Goal: Task Accomplishment & Management: Complete application form

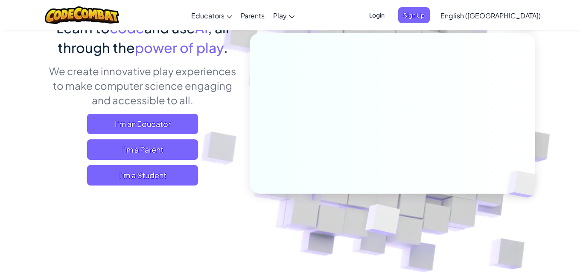
scroll to position [86, 0]
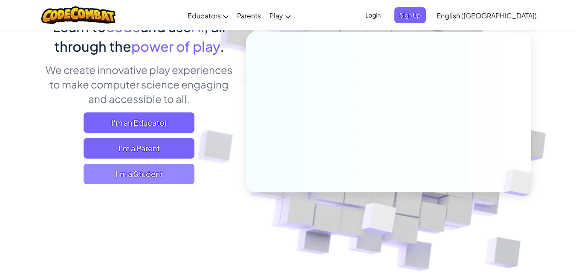
click at [138, 175] on span "I'm a Student" at bounding box center [139, 173] width 111 height 20
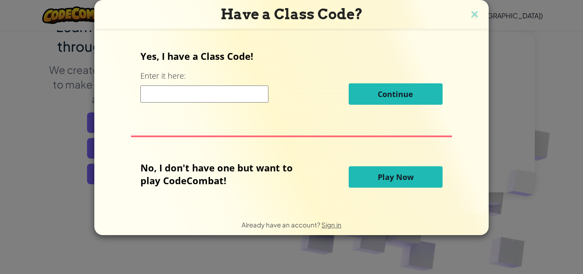
click at [257, 93] on input at bounding box center [204, 93] width 128 height 17
click at [480, 15] on h3 "Have a Class Code?" at bounding box center [291, 14] width 381 height 17
click at [474, 13] on img at bounding box center [474, 15] width 11 height 13
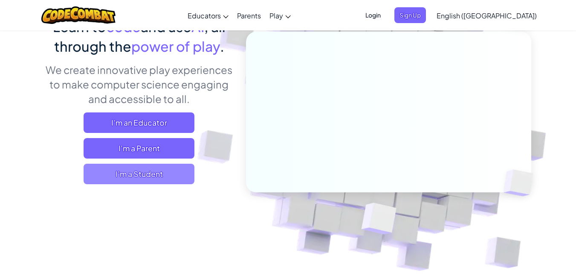
click at [103, 180] on span "I'm a Student" at bounding box center [139, 173] width 111 height 20
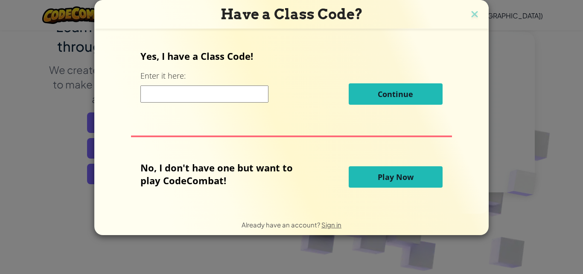
click at [210, 92] on input at bounding box center [204, 93] width 128 height 17
click at [434, 101] on div "Yes, I have a Class Code! Enter it here: scotto Continue" at bounding box center [291, 79] width 302 height 61
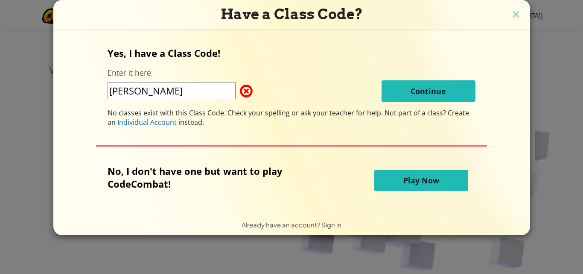
click at [196, 81] on div "scotto Continue" at bounding box center [292, 90] width 368 height 21
click at [198, 88] on input "scotto" at bounding box center [172, 90] width 128 height 17
click at [202, 93] on input "scott" at bounding box center [172, 90] width 128 height 17
click at [240, 93] on span at bounding box center [240, 90] width 0 height 17
click at [217, 93] on input "scott" at bounding box center [172, 90] width 128 height 17
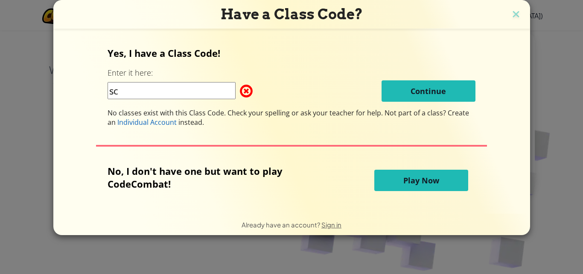
type input "s"
type input "NosePullShop"
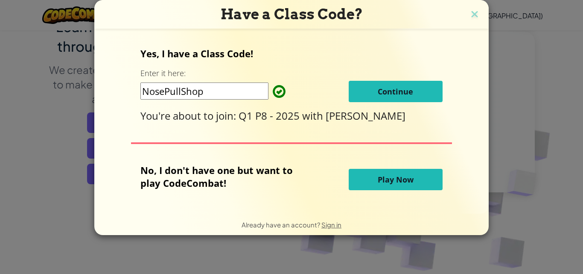
click at [408, 94] on span "Continue" at bounding box center [395, 91] width 35 height 10
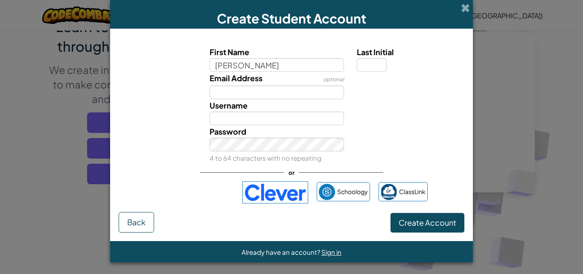
type input "Jakobe"
click at [384, 63] on div "Last Initial" at bounding box center [409, 59] width 105 height 26
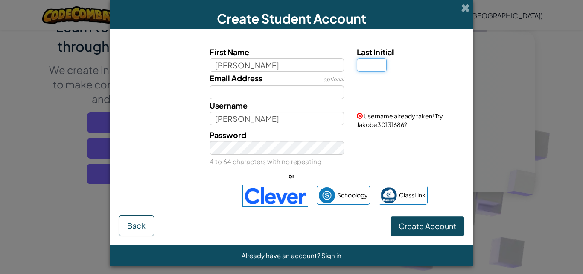
click at [376, 64] on input "Last Initial" at bounding box center [372, 65] width 30 height 14
type input "b"
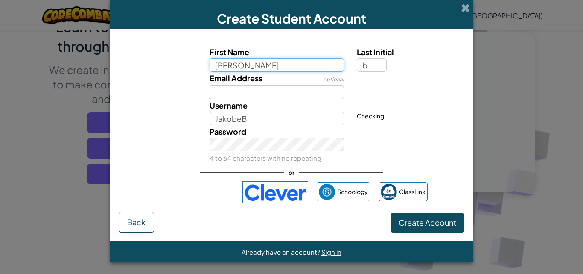
click at [315, 68] on input "Jakobe" at bounding box center [277, 65] width 135 height 14
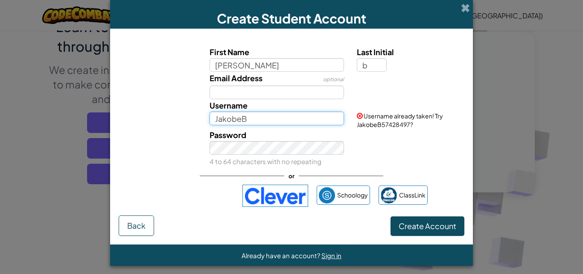
click at [297, 121] on input "JakobeB" at bounding box center [277, 118] width 135 height 14
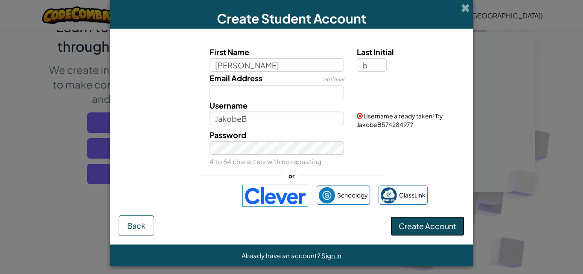
click at [427, 223] on span "Create Account" at bounding box center [428, 226] width 58 height 10
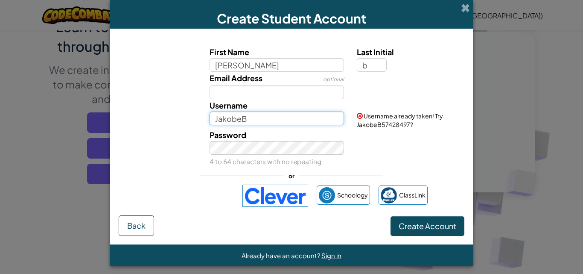
click at [274, 122] on input "JakobeB" at bounding box center [277, 118] width 135 height 14
type input "J"
type input "j"
type input "Jakobe67"
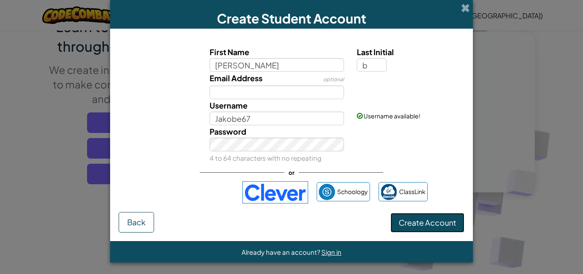
click at [435, 223] on button "Create Account" at bounding box center [427, 222] width 74 height 20
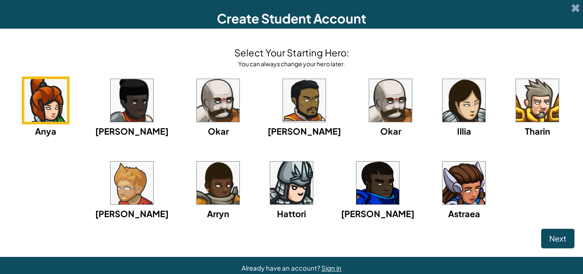
click at [230, 177] on img at bounding box center [218, 182] width 43 height 43
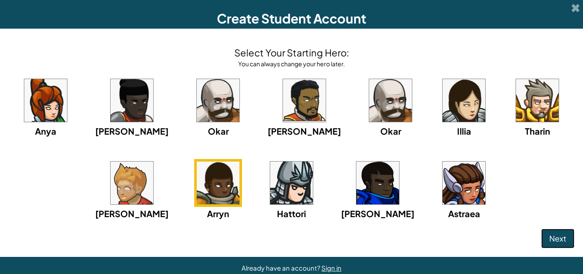
click at [549, 236] on span "Next" at bounding box center [557, 238] width 17 height 10
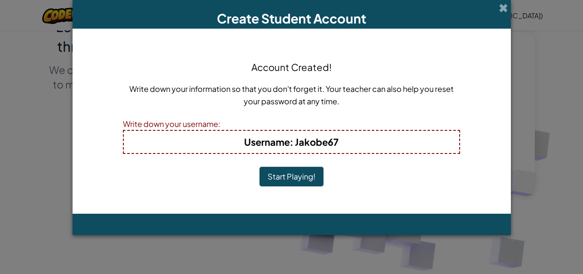
click at [341, 145] on h4 "Username : Jakobe67" at bounding box center [291, 142] width 318 height 14
click at [332, 139] on b "Username : Jakobe67" at bounding box center [291, 142] width 94 height 12
click at [298, 180] on button "Start Playing!" at bounding box center [291, 176] width 64 height 20
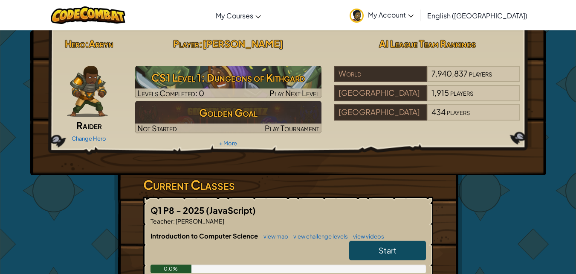
scroll to position [52, 0]
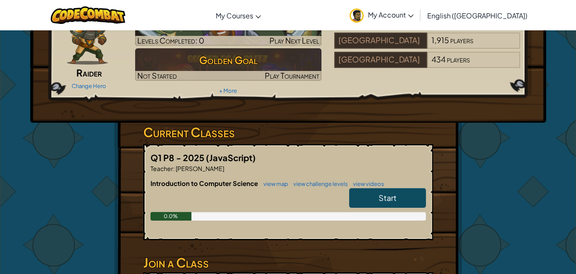
click at [370, 204] on link "Start" at bounding box center [387, 198] width 77 height 20
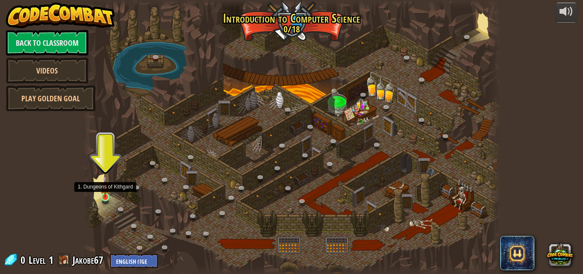
click at [105, 195] on img at bounding box center [105, 186] width 10 height 23
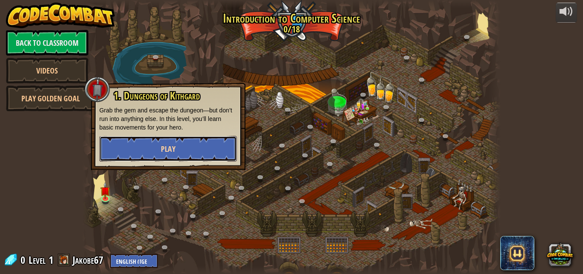
click at [149, 147] on button "Play" at bounding box center [167, 149] width 137 height 26
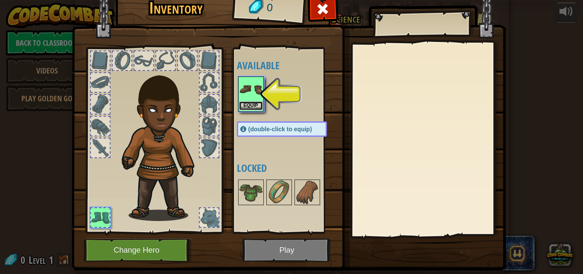
click at [245, 108] on button "Equip" at bounding box center [251, 105] width 24 height 9
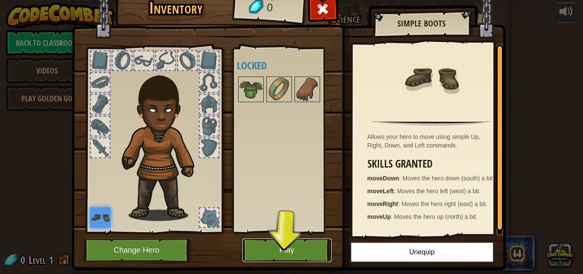
click at [281, 247] on button "Play" at bounding box center [286, 249] width 89 height 23
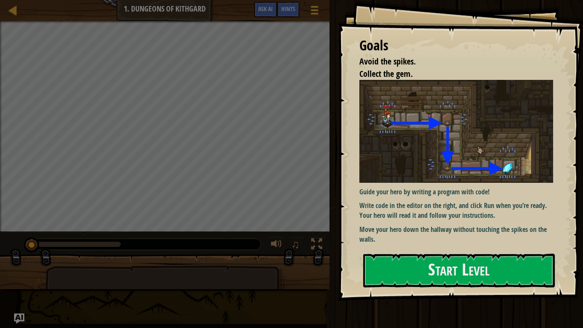
click at [433, 149] on img at bounding box center [459, 131] width 200 height 102
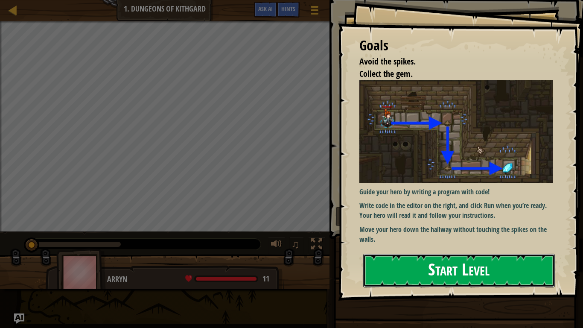
drag, startPoint x: 442, startPoint y: 262, endPoint x: 418, endPoint y: 277, distance: 28.8
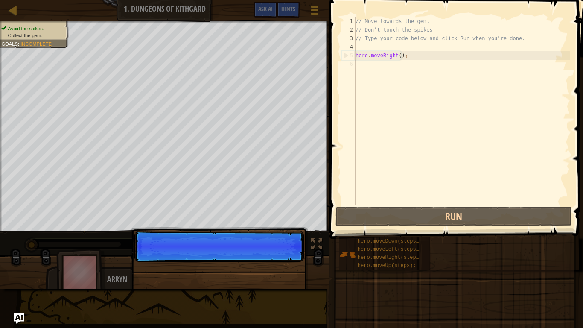
click at [256, 238] on div "Avoid the spikes. Collect the gem. Goals : Incomplete ♫ Arryn 11 x: 7 y: 18 x: …" at bounding box center [291, 155] width 583 height 268
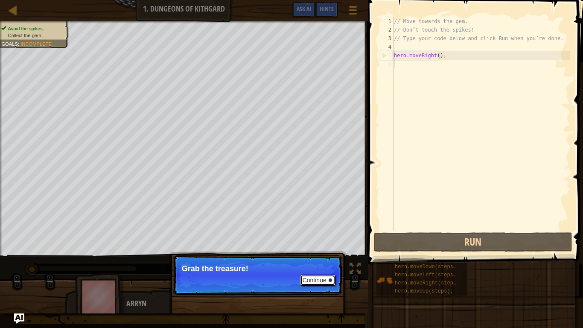
click at [314, 273] on button "Continue" at bounding box center [317, 279] width 35 height 11
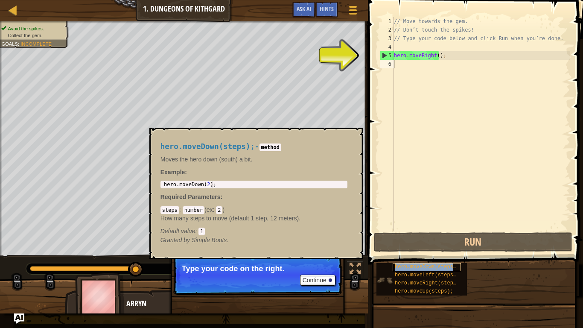
click at [416, 268] on span "hero.moveDown(steps);" at bounding box center [427, 267] width 64 height 6
click at [415, 269] on span "hero.moveDown(steps);" at bounding box center [427, 267] width 64 height 6
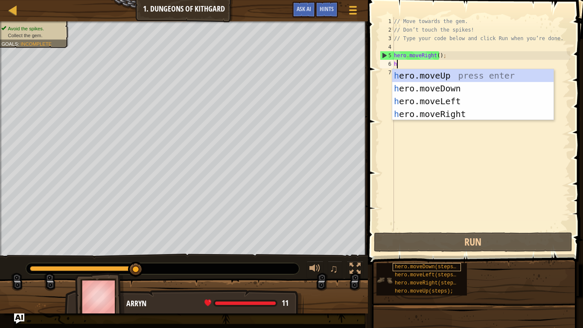
scroll to position [4, 0]
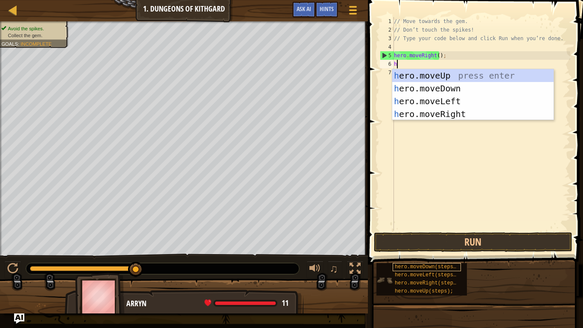
type textarea "he"
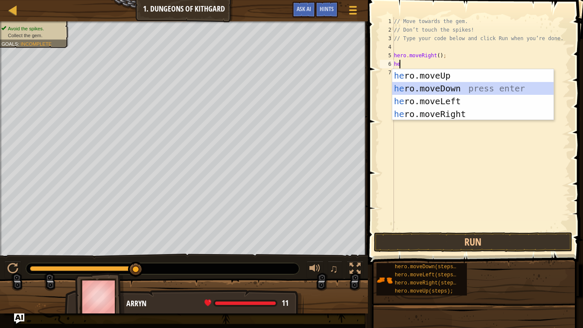
click at [472, 90] on div "he ro.moveUp press enter he ro.moveDown press enter he ro.moveLeft press enter …" at bounding box center [472, 107] width 161 height 77
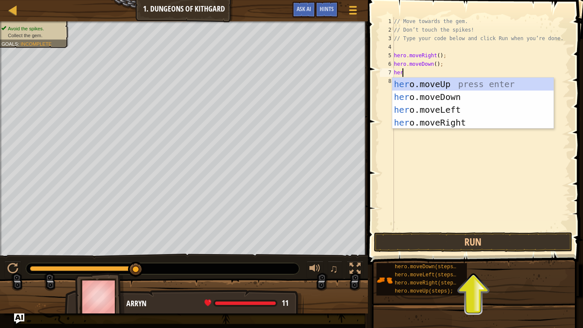
type textarea "hero"
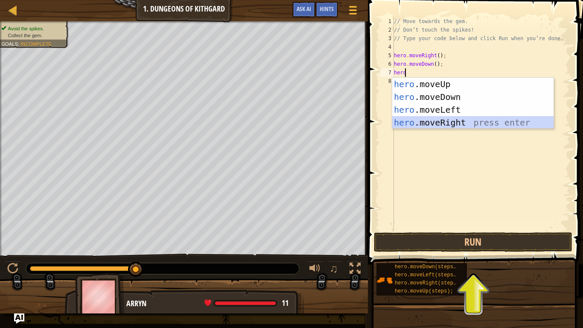
click at [446, 123] on div "hero .moveUp press enter hero .moveDown press enter hero .moveLeft press enter …" at bounding box center [472, 116] width 161 height 77
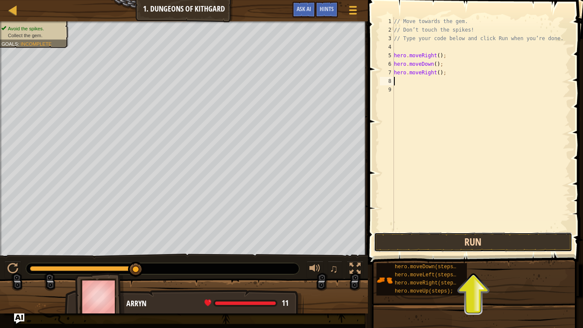
click at [459, 235] on button "Run" at bounding box center [473, 242] width 199 height 20
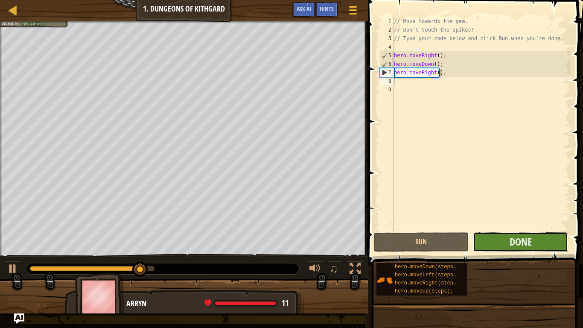
click at [496, 235] on button "Done" at bounding box center [520, 242] width 95 height 20
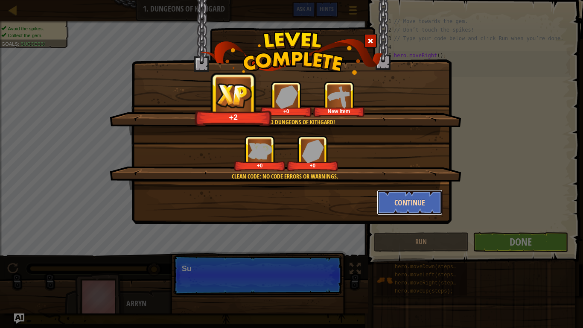
click at [410, 208] on button "Continue" at bounding box center [410, 202] width 66 height 26
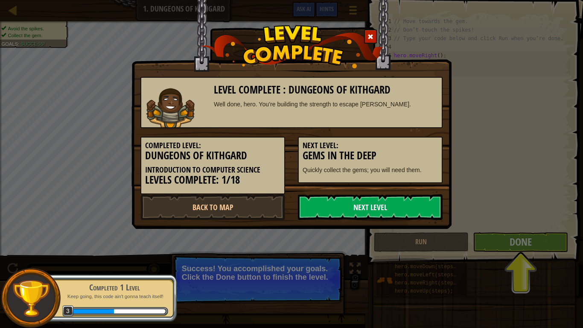
click at [413, 199] on link "Next Level" at bounding box center [370, 207] width 145 height 26
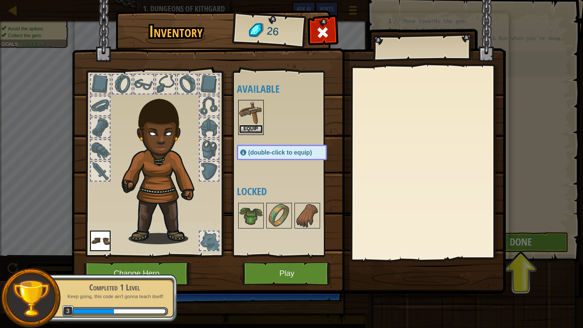
click at [256, 130] on button "Equip" at bounding box center [251, 129] width 24 height 9
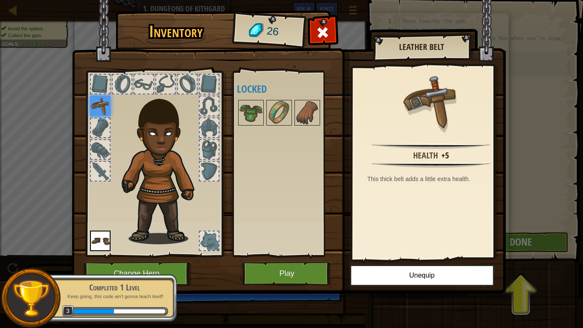
click at [169, 141] on img at bounding box center [164, 165] width 92 height 157
drag, startPoint x: 168, startPoint y: 134, endPoint x: 172, endPoint y: 271, distance: 137.0
click at [172, 271] on div "Completed 1 Level Keep going, this code ain't gonna teach itself! 3" at bounding box center [110, 298] width 134 height 60
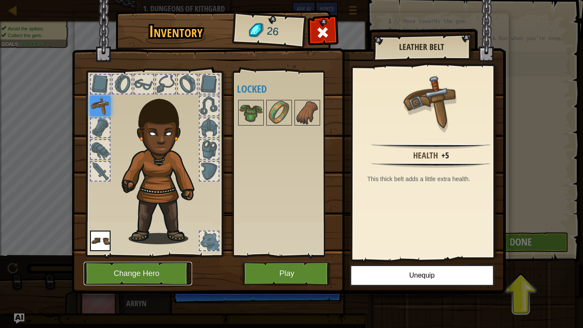
drag, startPoint x: 172, startPoint y: 271, endPoint x: 144, endPoint y: 268, distance: 27.9
click at [144, 268] on button "Change Hero" at bounding box center [138, 273] width 108 height 23
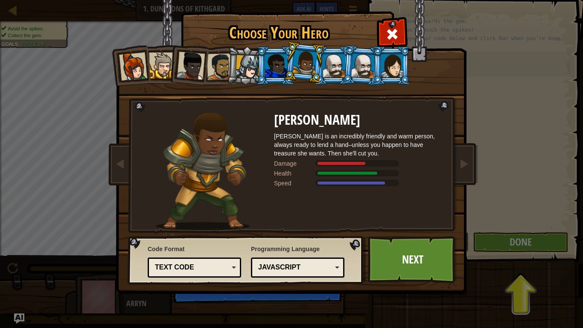
click at [218, 63] on div at bounding box center [220, 66] width 26 height 26
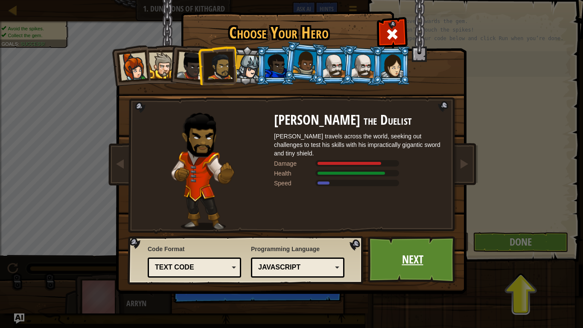
click at [425, 267] on link "Next" at bounding box center [412, 259] width 89 height 47
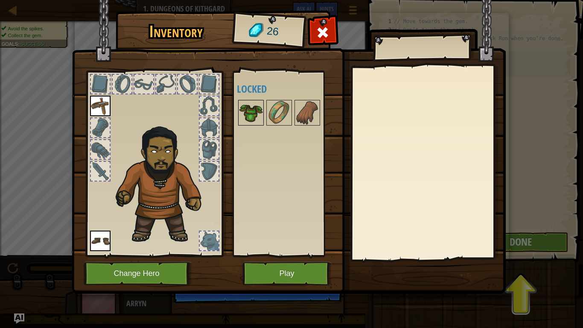
click at [249, 118] on img at bounding box center [251, 113] width 24 height 24
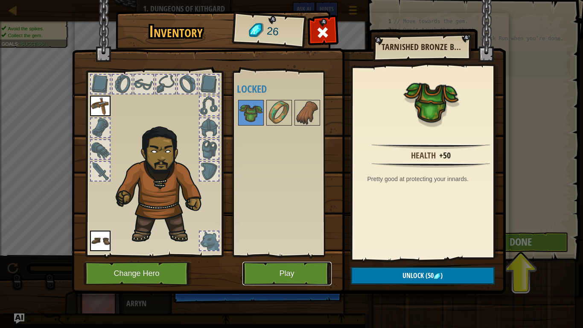
click at [282, 267] on button "Play" at bounding box center [286, 273] width 89 height 23
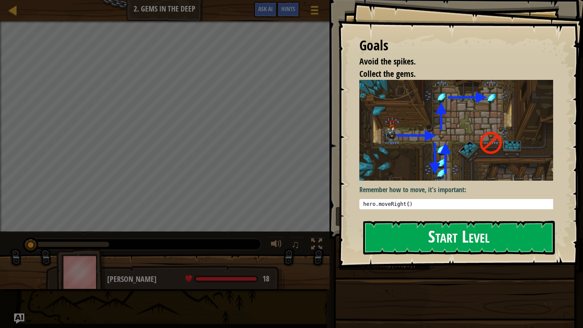
click at [433, 221] on button "Start Level" at bounding box center [459, 238] width 192 height 34
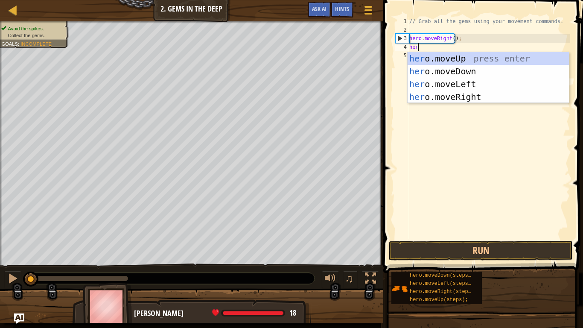
scroll to position [4, 0]
type textarea "herod"
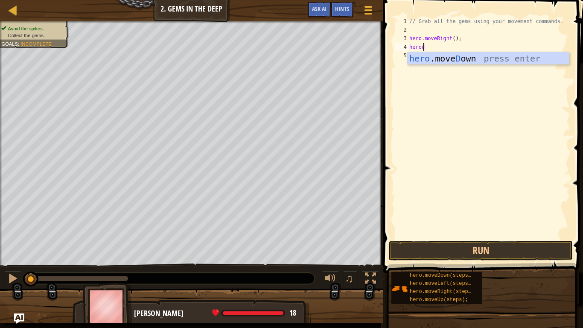
click at [459, 51] on div "// Grab all the gems using your movement commands. hero . moveRight ( ) ; herod" at bounding box center [488, 136] width 163 height 239
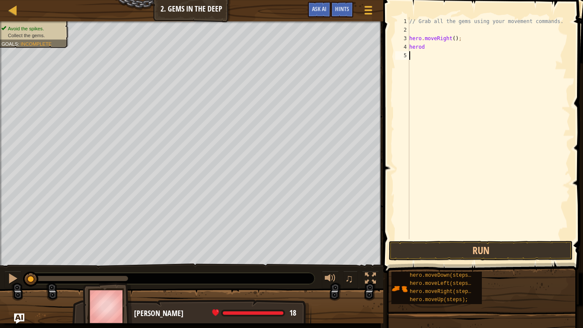
scroll to position [4, 0]
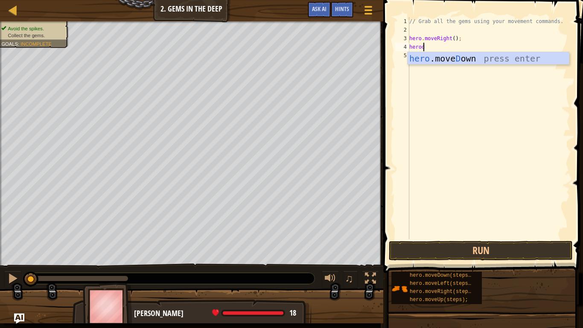
type textarea "hero"
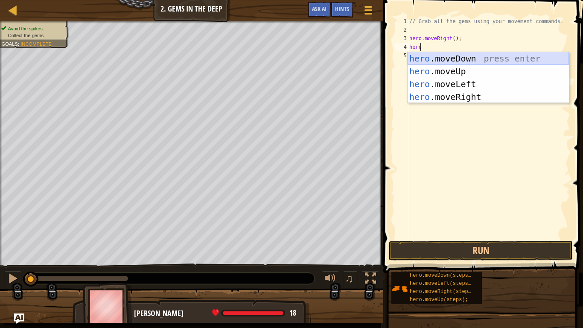
click at [434, 61] on div "hero .moveDown press enter hero .moveUp press enter hero .moveLeft press enter …" at bounding box center [487, 90] width 161 height 77
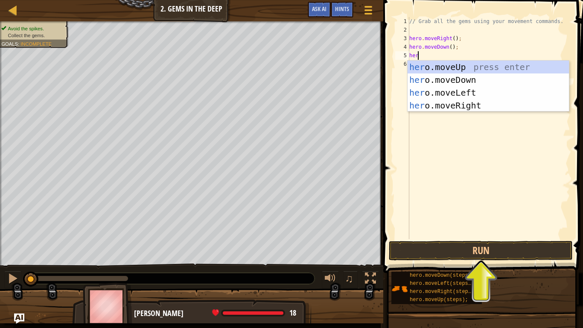
type textarea "hero"
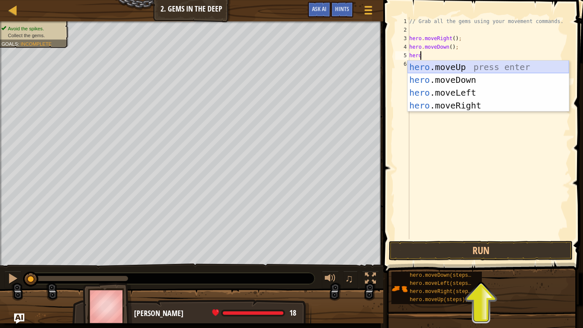
click at [443, 70] on div "hero .moveUp press enter hero .moveDown press enter hero .moveLeft press enter …" at bounding box center [487, 99] width 161 height 77
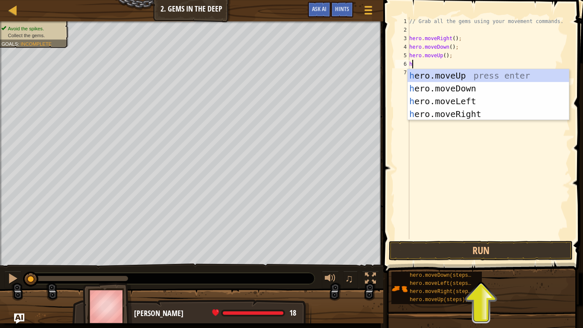
type textarea "he"
click at [442, 72] on div "he ro.moveUp press enter he ro.moveDown press enter he ro.moveLeft press enter …" at bounding box center [487, 107] width 161 height 77
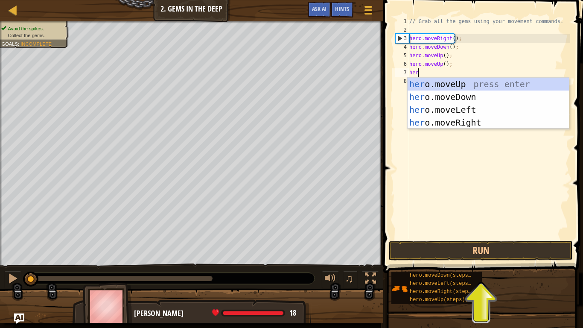
type textarea "hero"
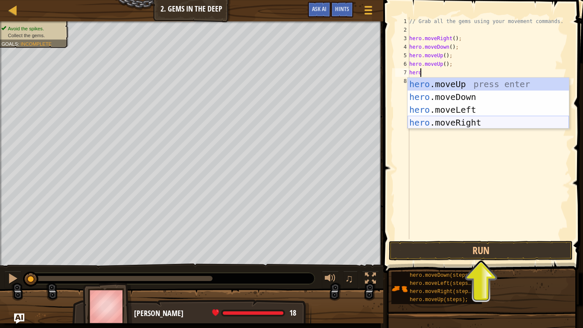
click at [485, 122] on div "hero .moveUp press enter hero .moveDown press enter hero .moveLeft press enter …" at bounding box center [487, 116] width 161 height 77
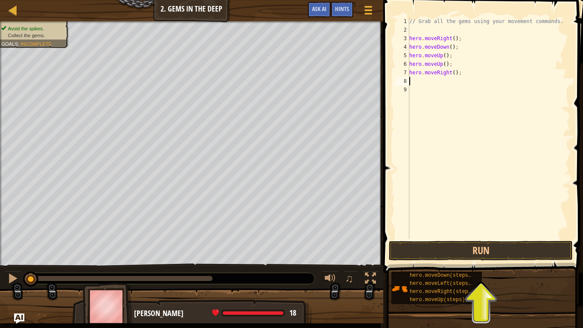
scroll to position [4, 0]
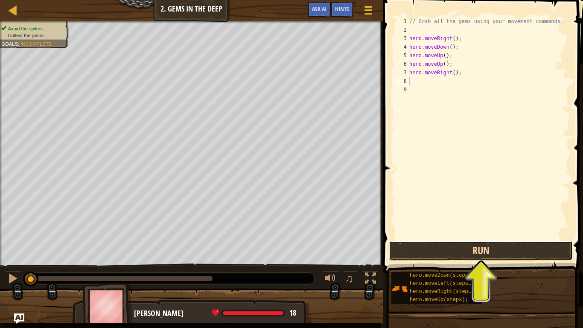
click at [459, 253] on button "Run" at bounding box center [481, 251] width 184 height 20
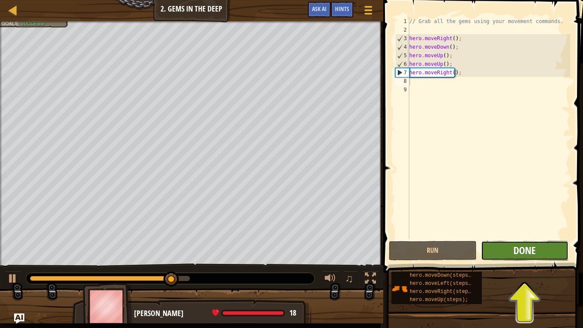
click at [515, 255] on span "Done" at bounding box center [524, 250] width 22 height 14
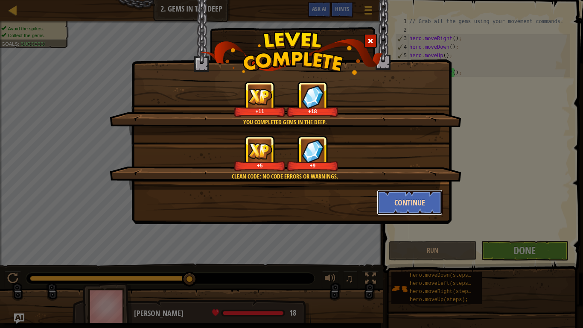
drag, startPoint x: 404, startPoint y: 206, endPoint x: 393, endPoint y: 206, distance: 11.1
click at [393, 206] on button "Continue" at bounding box center [410, 202] width 66 height 26
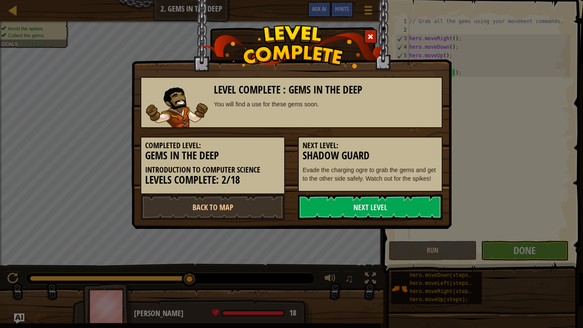
click at [394, 206] on link "Next Level" at bounding box center [370, 207] width 145 height 26
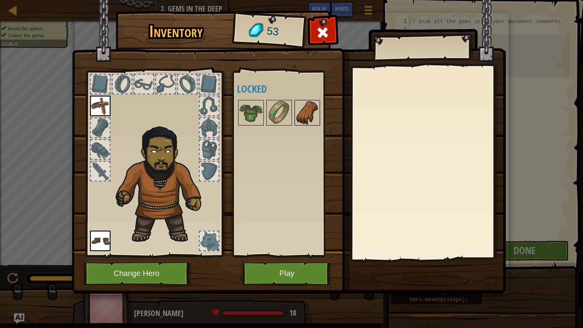
click at [297, 112] on img at bounding box center [307, 113] width 24 height 24
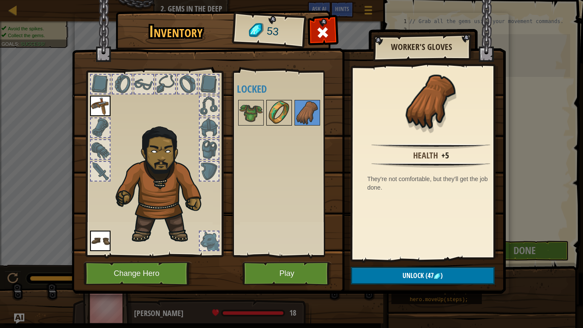
click at [269, 111] on img at bounding box center [279, 113] width 24 height 24
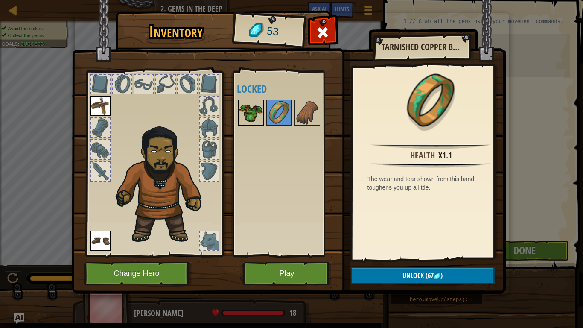
click at [242, 113] on img at bounding box center [251, 113] width 24 height 24
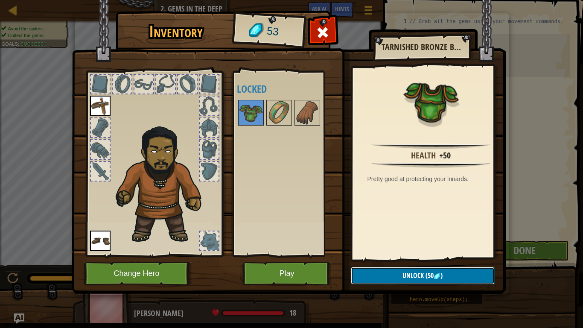
click at [410, 273] on span "Unlock" at bounding box center [412, 275] width 21 height 9
click at [384, 273] on button "Confirm" at bounding box center [423, 275] width 144 height 17
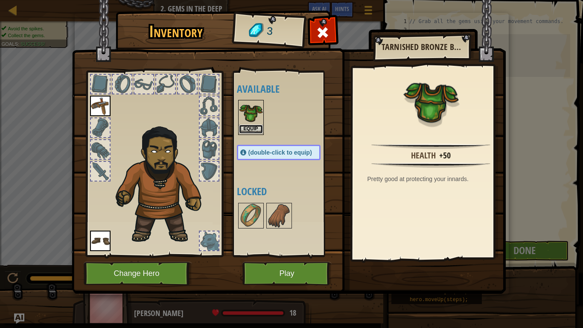
click at [246, 127] on button "Equip" at bounding box center [251, 129] width 24 height 9
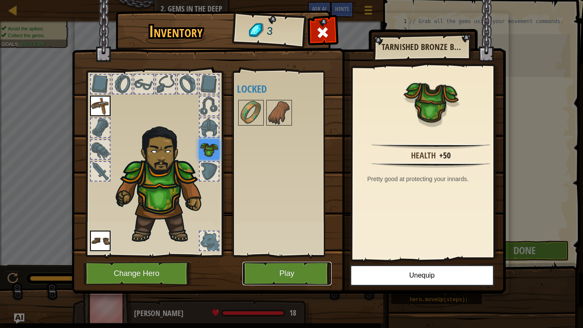
click at [285, 273] on button "Play" at bounding box center [286, 273] width 89 height 23
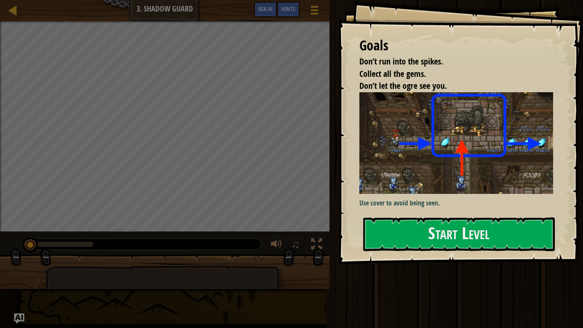
click at [404, 259] on div "Goals Don’t run into the spikes. Collect all the gems. Don’t let the ogre see y…" at bounding box center [460, 132] width 245 height 264
click at [421, 255] on div "Goals Don’t run into the spikes. Collect all the gems. Don’t let the ogre see y…" at bounding box center [460, 132] width 245 height 264
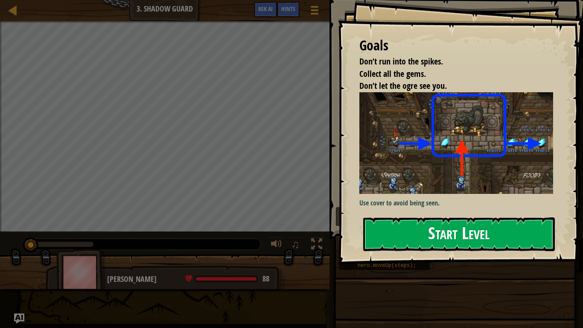
click at [422, 239] on button "Start Level" at bounding box center [459, 234] width 192 height 34
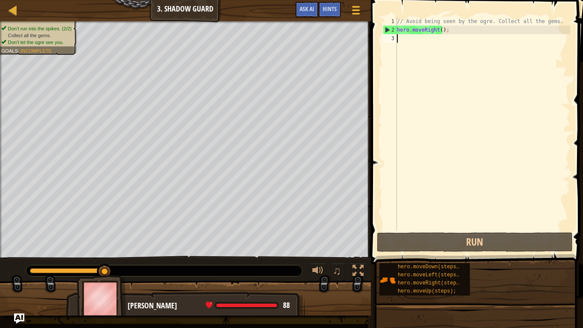
type textarea "m"
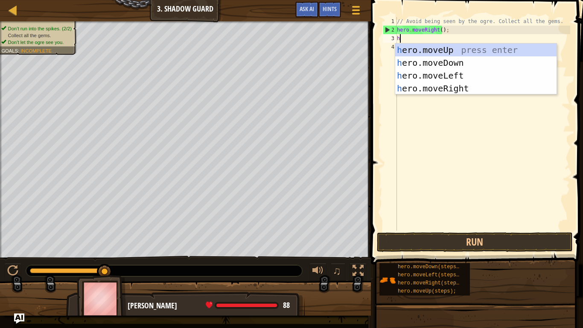
type textarea "he"
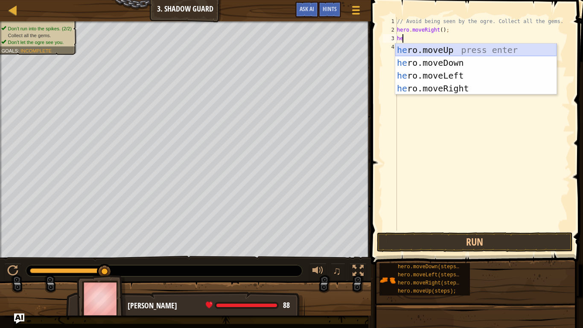
click at [434, 50] on div "he ro.moveUp press enter he ro.moveDown press enter he ro.moveLeft press enter …" at bounding box center [475, 82] width 161 height 77
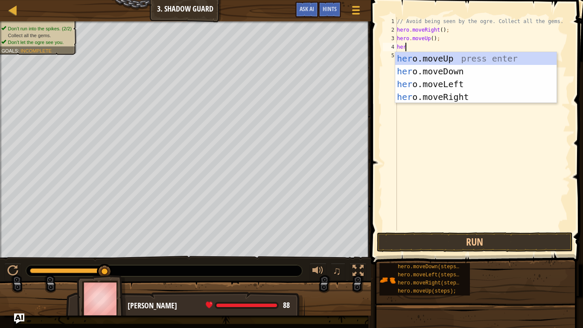
type textarea "hero"
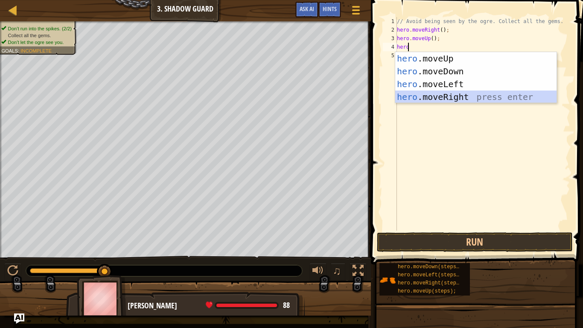
click at [451, 98] on div "hero .moveUp press enter hero .moveDown press enter hero .moveLeft press enter …" at bounding box center [475, 90] width 161 height 77
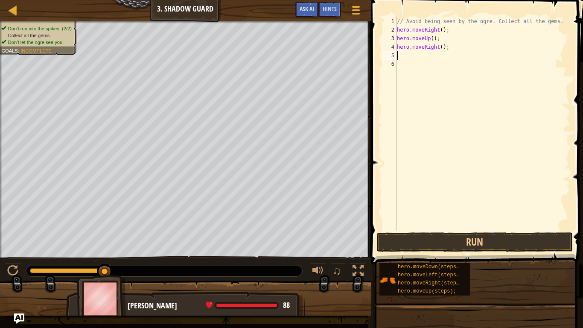
scroll to position [4, 0]
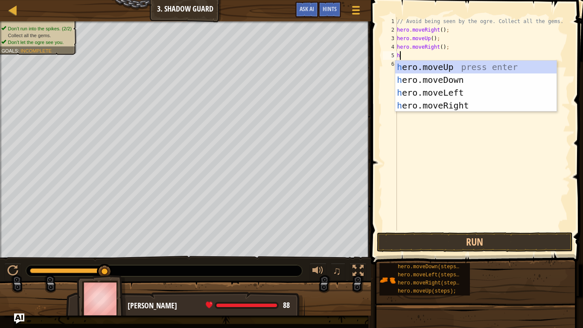
type textarea "he"
click at [446, 79] on div "he ro.moveUp press enter he ro.moveDown press enter he ro.moveLeft press enter …" at bounding box center [475, 99] width 161 height 77
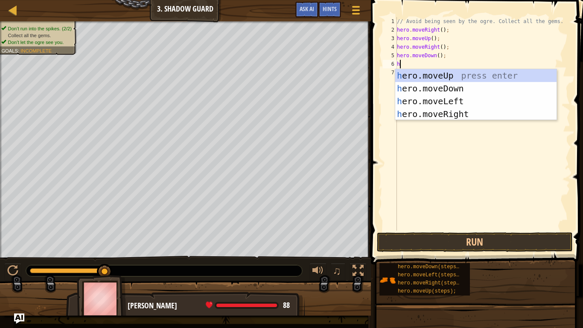
type textarea "he"
click at [444, 114] on div "he ro.moveUp press enter he ro.moveDown press enter he ro.moveLeft press enter …" at bounding box center [475, 107] width 161 height 77
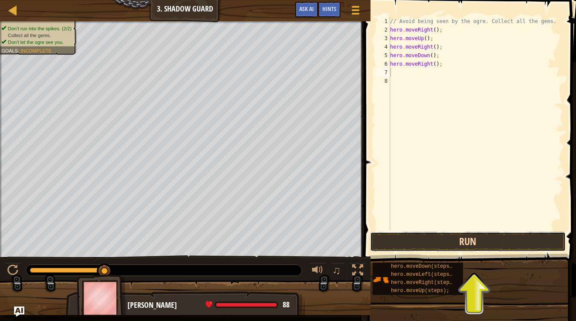
click at [445, 247] on button "Run" at bounding box center [468, 242] width 196 height 20
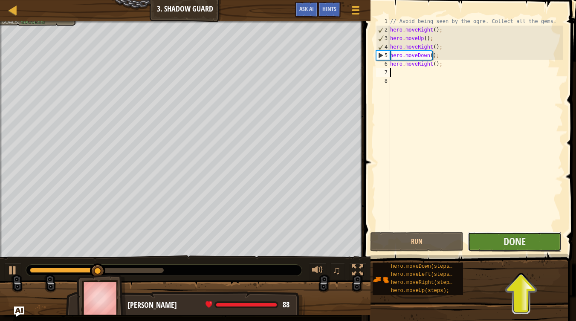
click at [486, 248] on button "Done" at bounding box center [514, 242] width 93 height 20
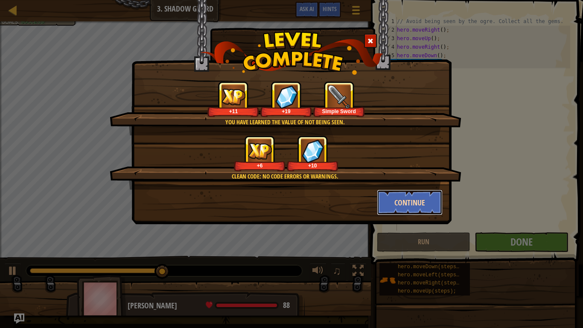
click at [423, 207] on button "Continue" at bounding box center [410, 202] width 66 height 26
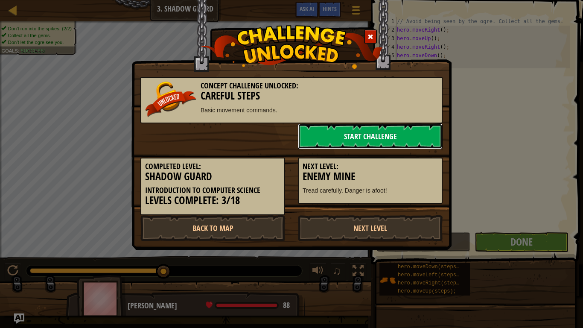
click at [377, 137] on link "Start Challenge" at bounding box center [370, 136] width 145 height 26
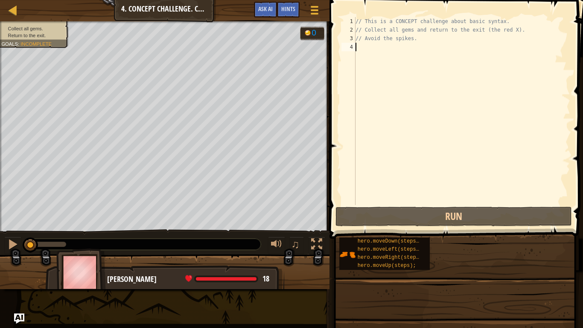
drag, startPoint x: 425, startPoint y: 288, endPoint x: 389, endPoint y: 302, distance: 38.8
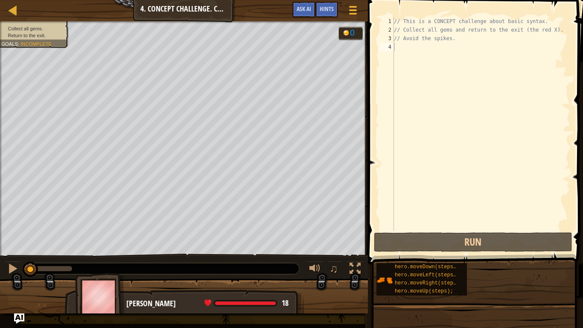
click at [405, 45] on div "// This is a CONCEPT challenge about basic syntax. // Collect all gems and retu…" at bounding box center [481, 132] width 178 height 230
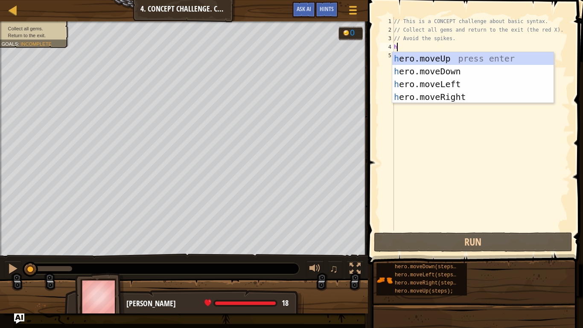
scroll to position [4, 0]
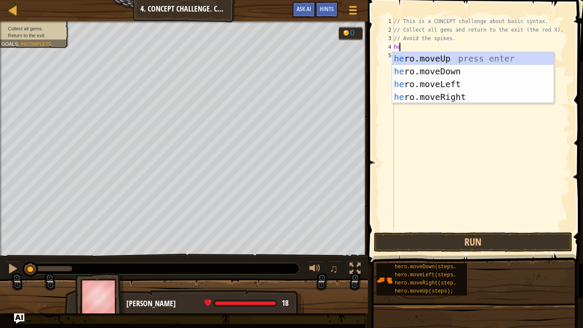
type textarea "hero"
click at [411, 60] on div "hero .moveUp press enter hero .moveDown press enter hero .moveLeft press enter …" at bounding box center [472, 90] width 161 height 77
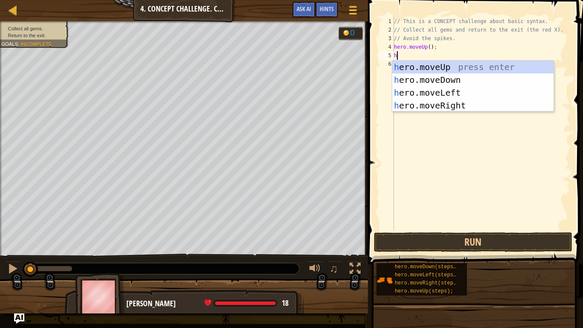
type textarea "he"
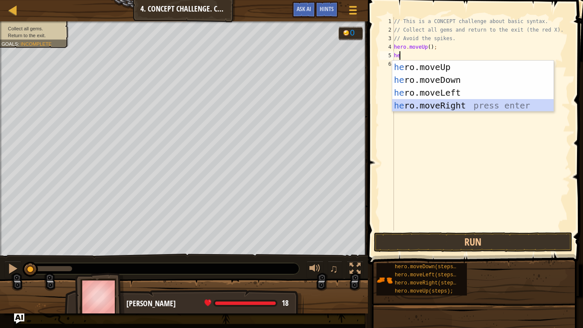
click at [433, 106] on div "he ro.moveUp press enter he ro.moveDown press enter he ro.moveLeft press enter …" at bounding box center [472, 99] width 161 height 77
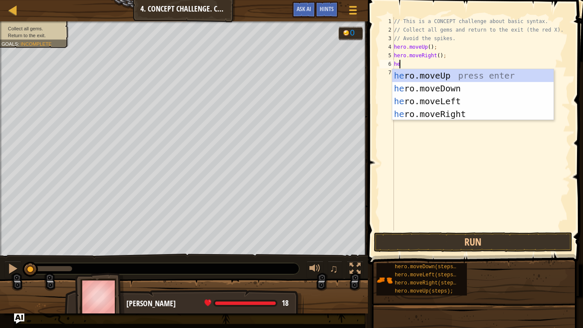
type textarea "her"
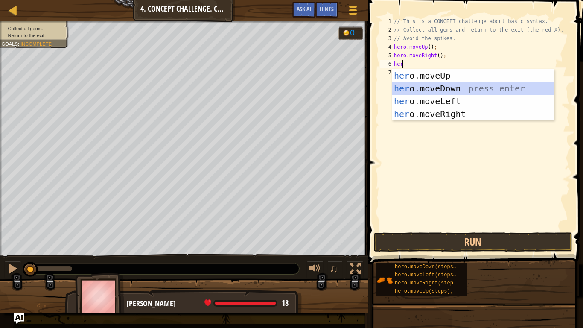
click at [435, 87] on div "her o.moveUp press enter her o.moveDown press enter her o.moveLeft press enter …" at bounding box center [472, 107] width 161 height 77
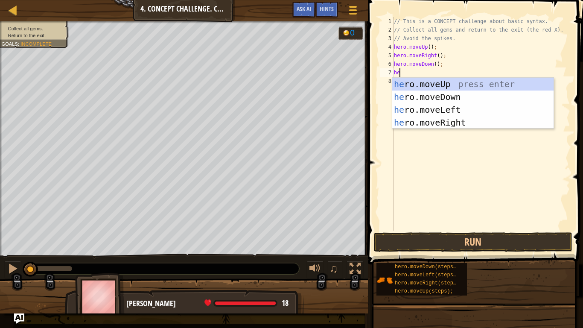
type textarea "hero"
click at [441, 81] on div "hero .moveUp press enter hero .moveDown press enter hero .moveLeft press enter …" at bounding box center [472, 116] width 161 height 77
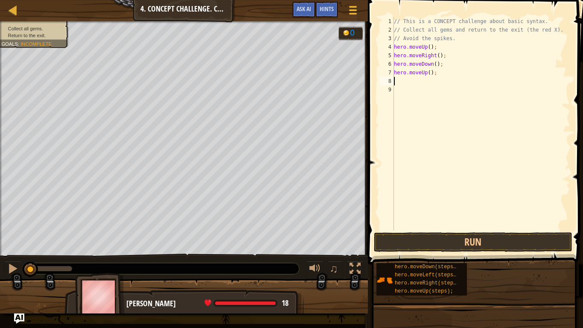
scroll to position [4, 0]
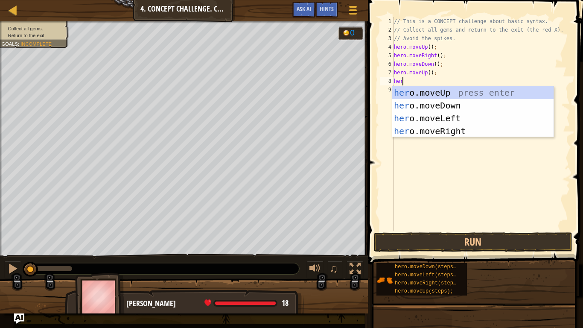
type textarea "hero"
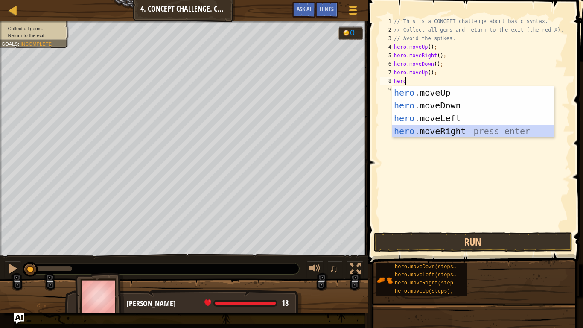
click at [436, 130] on div "hero .moveUp press enter hero .moveDown press enter hero .moveLeft press enter …" at bounding box center [472, 124] width 161 height 77
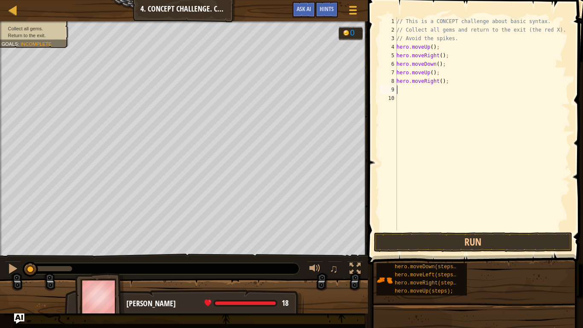
scroll to position [4, 0]
click at [439, 242] on button "Run" at bounding box center [473, 242] width 199 height 20
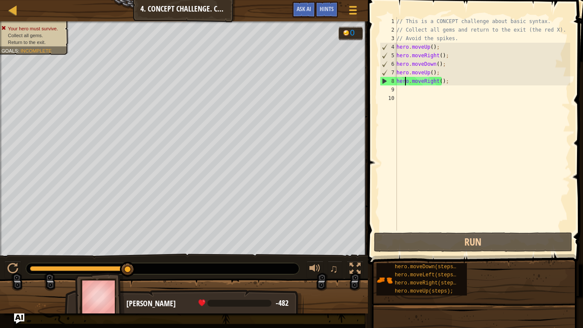
click at [404, 79] on div "// This is a CONCEPT challenge about basic syntax. // Collect all gems and retu…" at bounding box center [482, 132] width 175 height 230
click at [410, 76] on div "// This is a CONCEPT challenge about basic syntax. // Collect all gems and retu…" at bounding box center [482, 132] width 175 height 230
click at [434, 71] on div "// This is a CONCEPT challenge about basic syntax. // Collect all gems and retu…" at bounding box center [482, 132] width 175 height 230
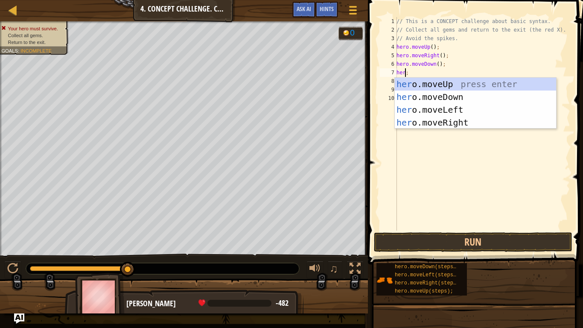
scroll to position [4, 0]
type textarea ";"
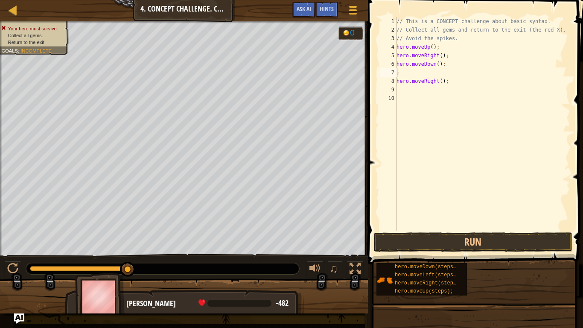
scroll to position [4, 0]
click at [402, 73] on div "// This is a CONCEPT challenge about basic syntax. // Collect all gems and retu…" at bounding box center [482, 132] width 175 height 230
click at [427, 243] on button "Run" at bounding box center [473, 242] width 199 height 20
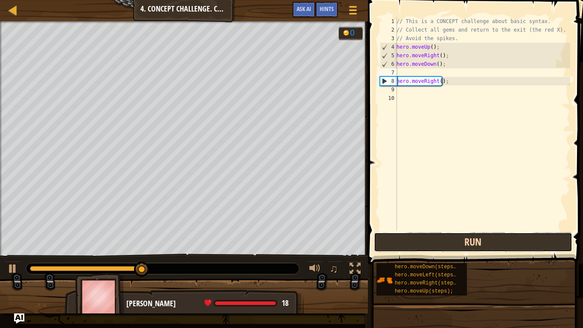
click at [447, 247] on button "Run" at bounding box center [473, 242] width 199 height 20
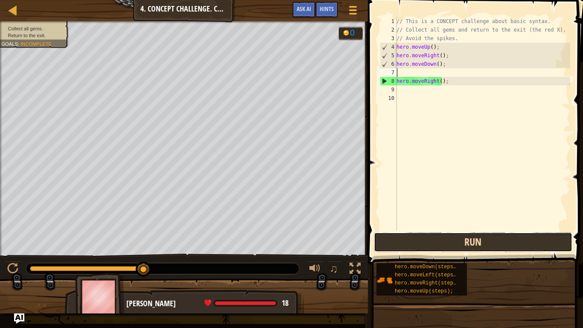
click at [457, 238] on button "Run" at bounding box center [473, 242] width 199 height 20
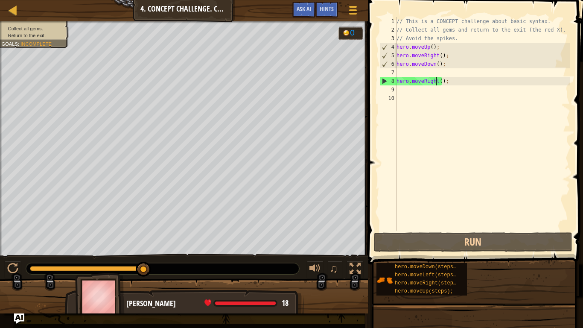
click at [435, 79] on div "// This is a CONCEPT challenge about basic syntax. // Collect all gems and retu…" at bounding box center [482, 132] width 175 height 230
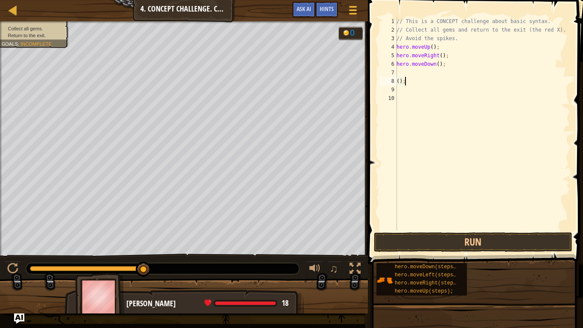
click at [404, 82] on div "// This is a CONCEPT challenge about basic syntax. // Collect all gems and retu…" at bounding box center [482, 132] width 175 height 230
type textarea "("
click at [398, 74] on div "// This is a CONCEPT challenge about basic syntax. // Collect all gems and retu…" at bounding box center [482, 132] width 175 height 230
type textarea "he"
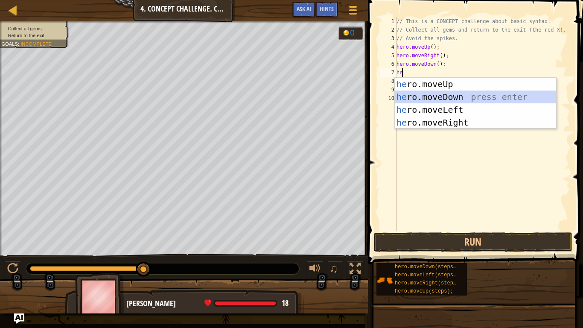
click at [409, 97] on div "he ro.moveUp press enter he ro.moveDown press enter he ro.moveLeft press enter …" at bounding box center [475, 116] width 161 height 77
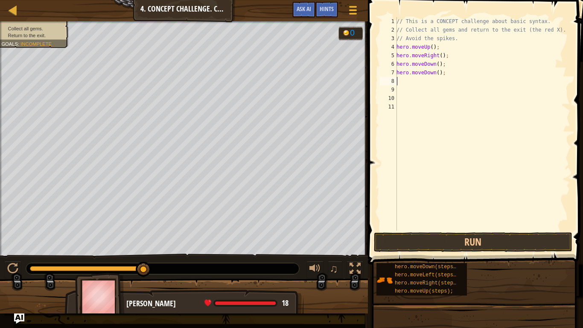
type textarea "h"
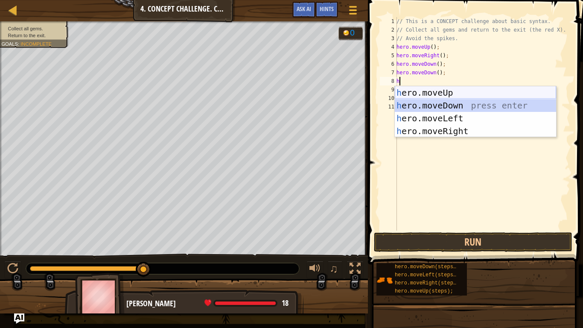
drag, startPoint x: 432, startPoint y: 101, endPoint x: 434, endPoint y: 91, distance: 9.9
click at [434, 91] on div "h ero.moveUp press enter h ero.moveDown press enter h ero.moveLeft press enter …" at bounding box center [475, 124] width 161 height 77
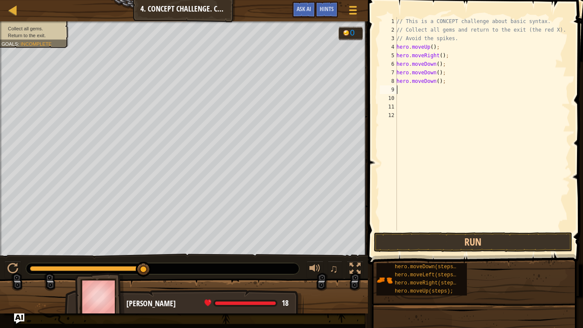
click at [434, 91] on div "// This is a CONCEPT challenge about basic syntax. // Collect all gems and retu…" at bounding box center [482, 132] width 175 height 230
click at [427, 80] on div "// This is a CONCEPT challenge about basic syntax. // Collect all gems and retu…" at bounding box center [482, 132] width 175 height 230
click at [442, 80] on div "// This is a CONCEPT challenge about basic syntax. // Collect all gems and retu…" at bounding box center [482, 132] width 175 height 230
type textarea "h"
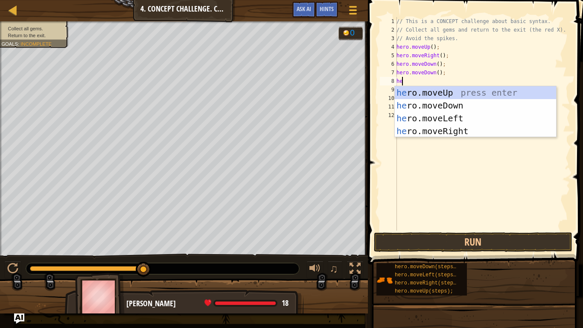
type textarea "her"
click at [423, 94] on div "her o.moveUp press enter her o.moveDown press enter her o.moveLeft press enter …" at bounding box center [475, 124] width 161 height 77
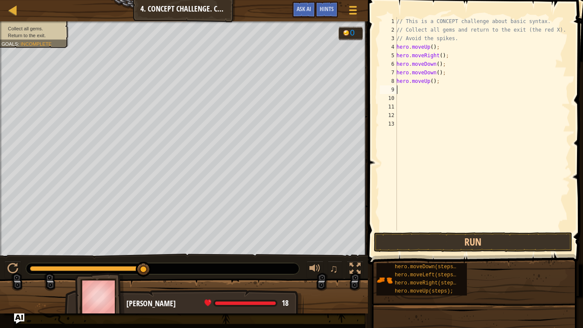
type textarea "h"
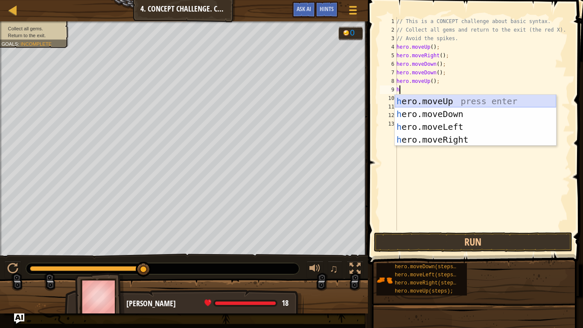
click at [428, 105] on div "h ero.moveUp press enter h ero.moveDown press enter h ero.moveLeft press enter …" at bounding box center [475, 133] width 161 height 77
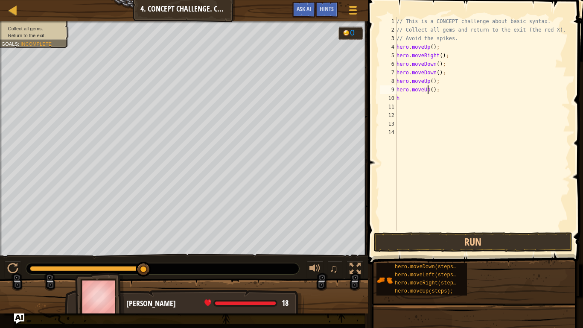
click at [428, 90] on div "// This is a CONCEPT challenge about basic syntax. // Collect all gems and retu…" at bounding box center [482, 132] width 175 height 230
click at [430, 92] on div "// This is a CONCEPT challenge about basic syntax. // Collect all gems and retu…" at bounding box center [482, 132] width 175 height 230
type textarea "("
click at [404, 101] on div "// This is a CONCEPT challenge about basic syntax. // Collect all gems and retu…" at bounding box center [482, 132] width 175 height 230
type textarea "h"
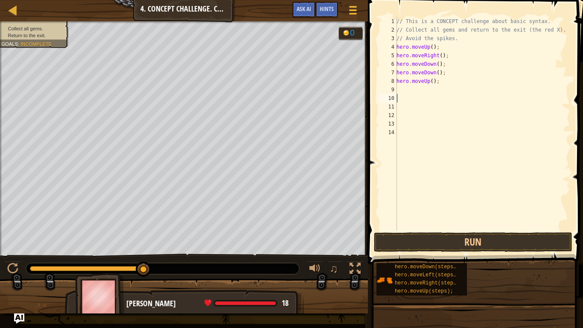
click at [404, 88] on div "// This is a CONCEPT challenge about basic syntax. // Collect all gems and retu…" at bounding box center [482, 132] width 175 height 230
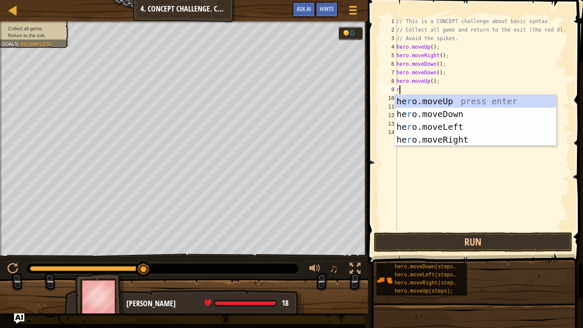
type textarea "ri"
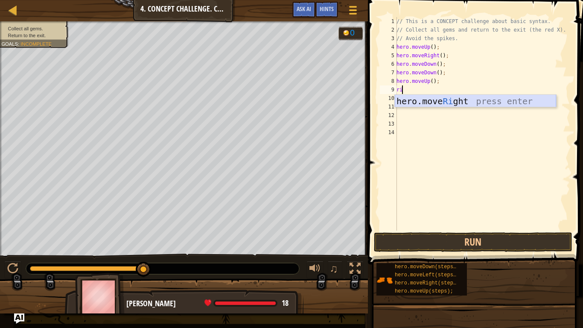
click at [416, 102] on div "hero.move Ri ght press enter" at bounding box center [475, 114] width 161 height 38
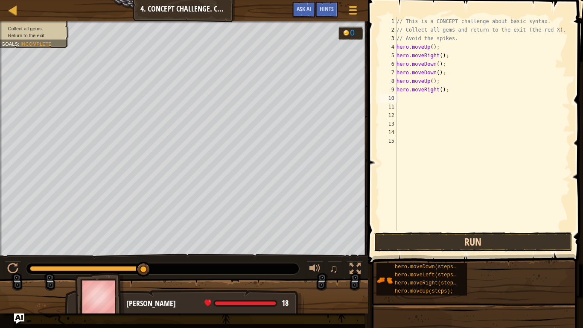
click at [434, 238] on button "Run" at bounding box center [473, 242] width 199 height 20
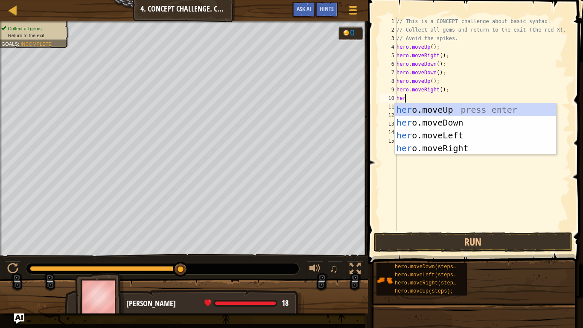
type textarea "hero"
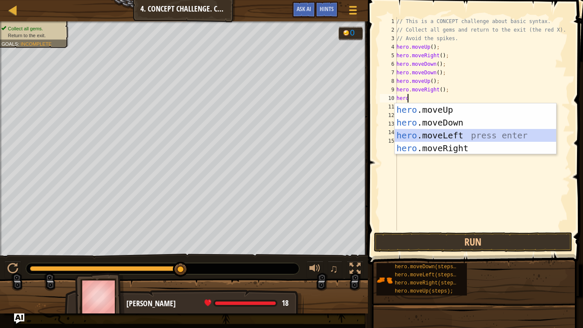
click at [451, 130] on div "hero .moveUp press enter hero .moveDown press enter hero .moveLeft press enter …" at bounding box center [475, 141] width 161 height 77
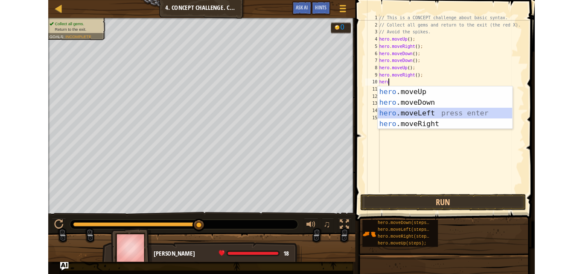
scroll to position [4, 0]
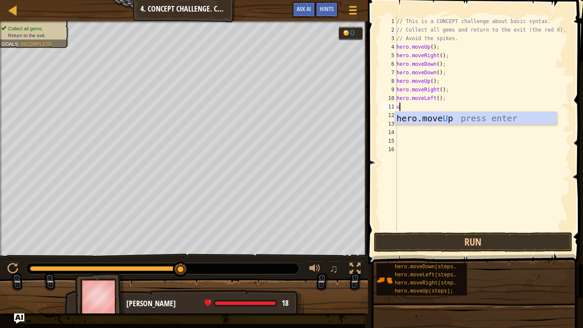
type textarea "up"
click at [439, 123] on div "hero.move Up press enter" at bounding box center [475, 131] width 161 height 38
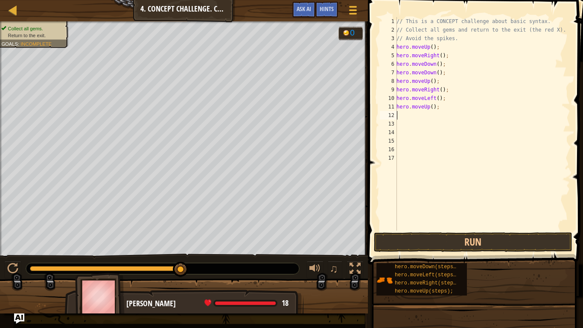
type textarea "e"
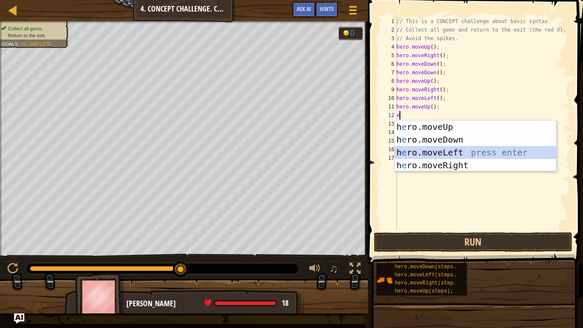
click at [422, 152] on div "h e ro.moveUp press enter h e ro.moveDown press enter h e ro.moveLeft press ent…" at bounding box center [475, 158] width 161 height 77
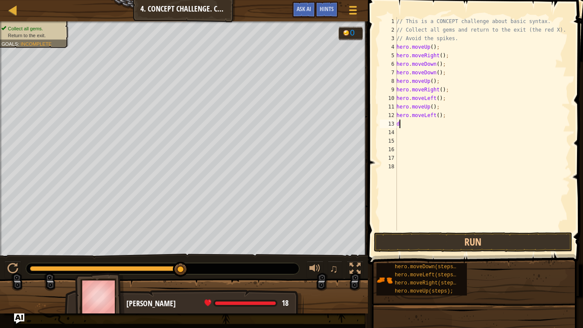
type textarea "do"
click at [406, 241] on button "Run" at bounding box center [473, 242] width 199 height 20
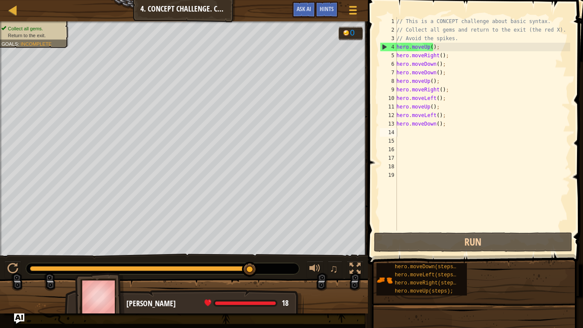
click at [172, 15] on div "Map Introduction to Computer Science 4. Concept Challenge. Careful Steps Game M…" at bounding box center [184, 10] width 368 height 21
click at [172, 6] on div "Map Introduction to Computer Science 4. Concept Challenge. Careful Steps Game M…" at bounding box center [184, 10] width 368 height 21
click at [175, 6] on div "Map Introduction to Computer Science 4. Concept Challenge. Careful Steps Game M…" at bounding box center [184, 10] width 368 height 21
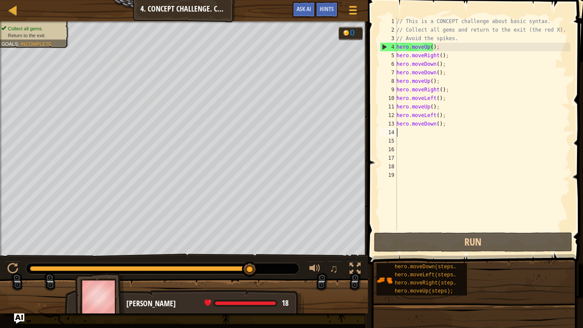
drag, startPoint x: 175, startPoint y: 6, endPoint x: 153, endPoint y: 1, distance: 22.5
click at [153, 1] on div "Map Introduction to Computer Science 4. Concept Challenge. Careful Steps Game M…" at bounding box center [184, 10] width 368 height 21
click at [324, 8] on span "Hints" at bounding box center [327, 9] width 14 height 8
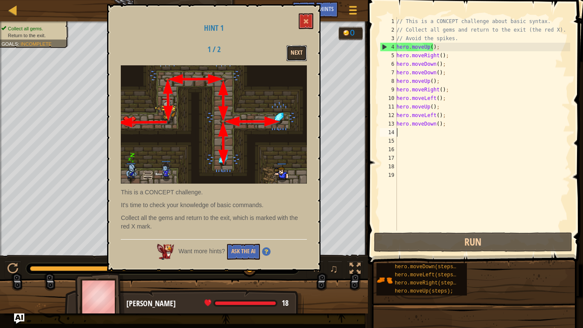
click at [297, 52] on button "Next" at bounding box center [296, 53] width 20 height 16
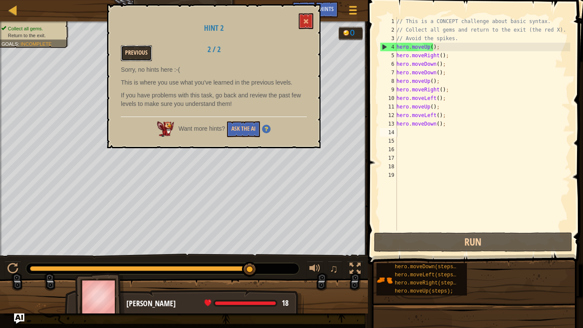
click at [135, 51] on button "Previous" at bounding box center [136, 53] width 31 height 16
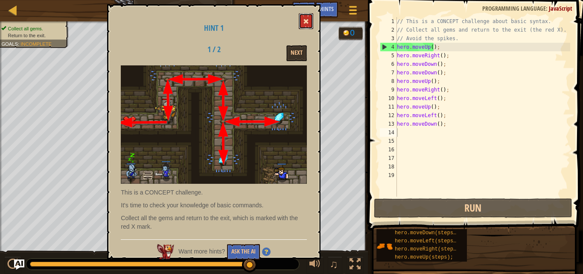
click at [308, 18] on button at bounding box center [306, 21] width 15 height 16
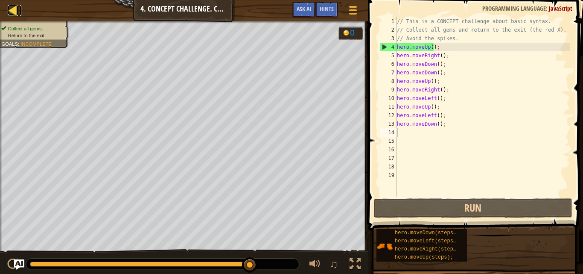
click at [11, 8] on div at bounding box center [13, 10] width 11 height 11
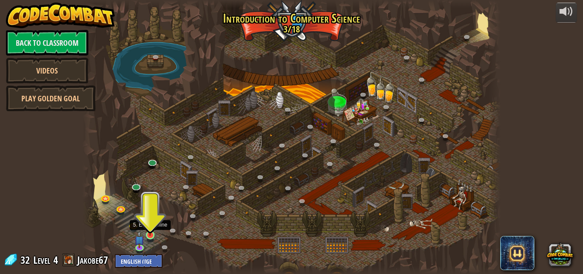
click at [151, 230] on img at bounding box center [150, 224] width 10 height 23
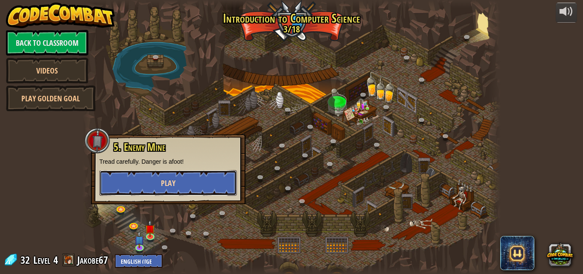
click at [159, 186] on button "Play" at bounding box center [167, 183] width 137 height 26
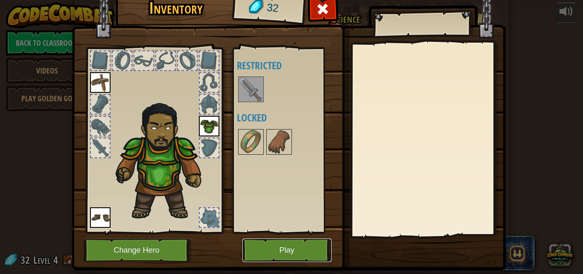
click at [266, 250] on button "Play" at bounding box center [286, 249] width 89 height 23
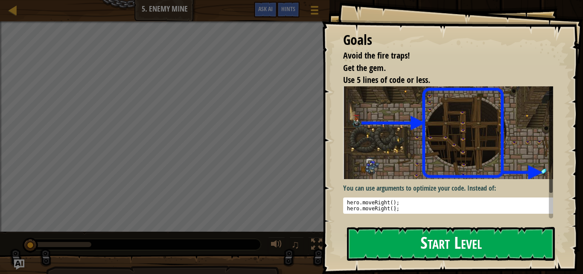
click at [384, 242] on button "Start Level" at bounding box center [451, 244] width 208 height 34
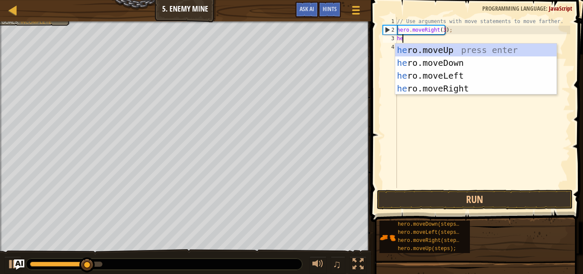
scroll to position [4, 0]
type textarea "her"
click at [515, 51] on div "her o.moveUp press enter her o.moveDown press enter her o.moveLeft press enter …" at bounding box center [475, 82] width 161 height 77
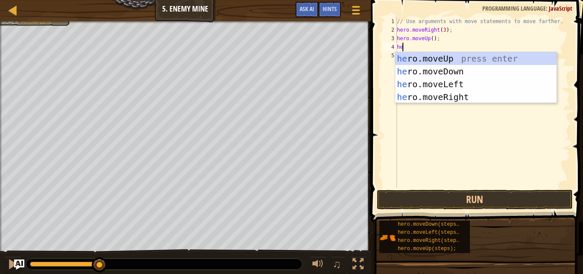
type textarea "her"
click at [477, 95] on div "her o.moveUp press enter her o.moveDown press enter her o.moveLeft press enter …" at bounding box center [475, 90] width 161 height 77
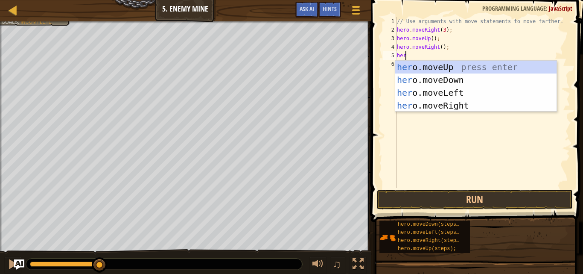
type textarea "hero"
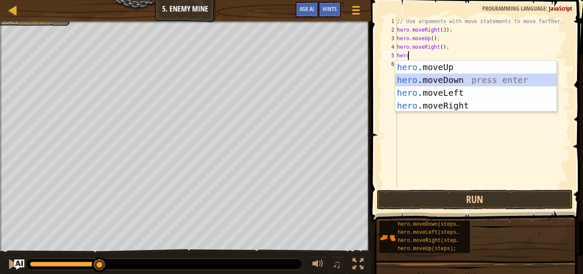
click at [451, 79] on div "hero .moveUp press enter hero .moveDown press enter hero .moveLeft press enter …" at bounding box center [475, 99] width 161 height 77
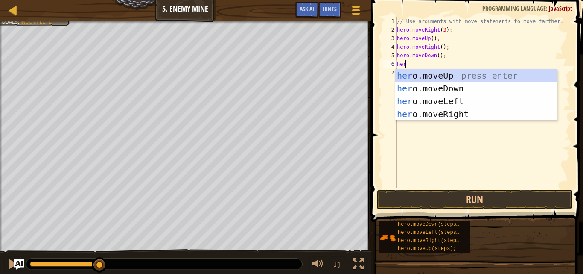
type textarea "hero"
click at [456, 88] on div "hero .moveUp press enter hero .moveDown press enter hero .moveLeft press enter …" at bounding box center [475, 107] width 161 height 77
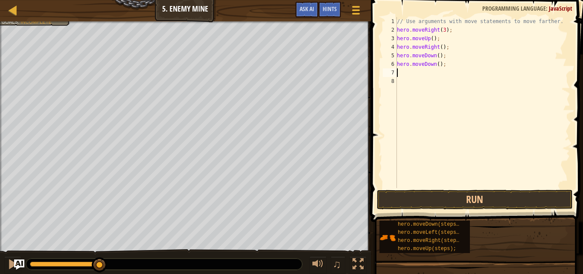
scroll to position [4, 0]
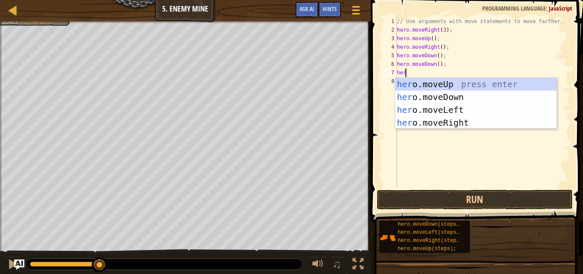
type textarea "hero"
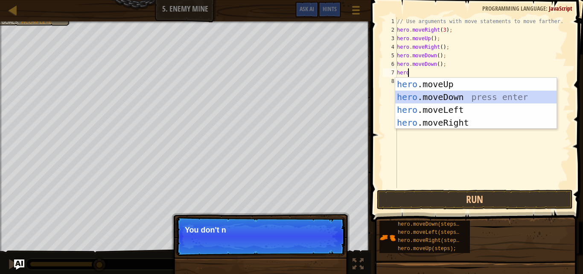
click at [451, 98] on div "hero .moveUp press enter hero .moveDown press enter hero .moveLeft press enter …" at bounding box center [475, 116] width 161 height 77
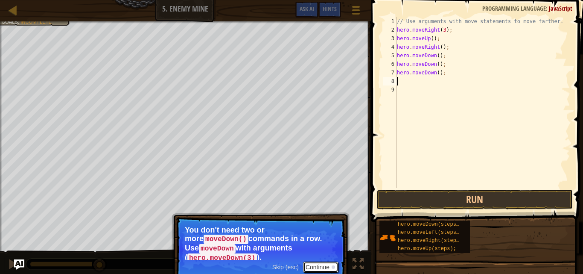
click at [337, 261] on button "Continue" at bounding box center [320, 266] width 35 height 11
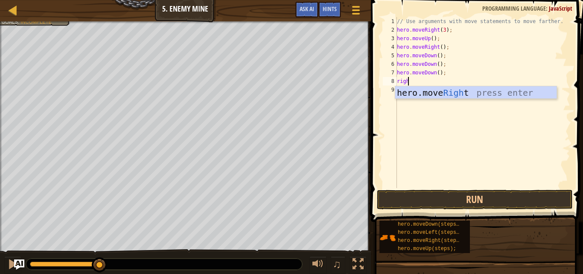
scroll to position [4, 0]
type textarea "right"
click at [422, 92] on div "hero.move Right press enter" at bounding box center [475, 105] width 161 height 38
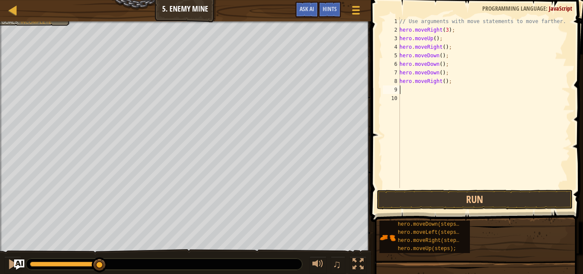
scroll to position [4, 0]
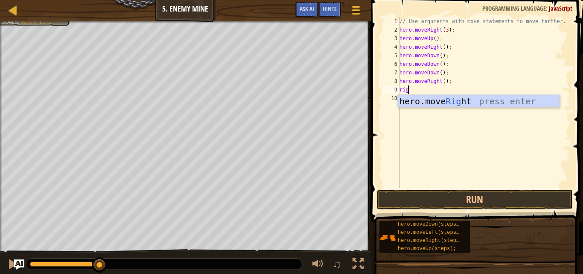
type textarea "righ"
click at [426, 102] on div "hero.move Righ t press enter" at bounding box center [478, 114] width 161 height 38
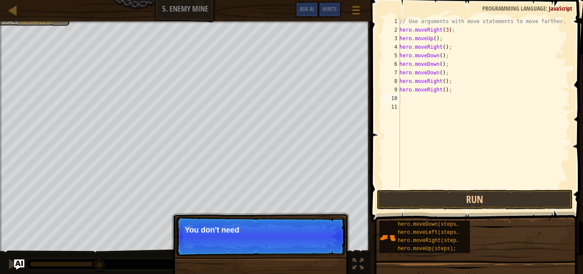
click at [436, 188] on span at bounding box center [477, 98] width 219 height 247
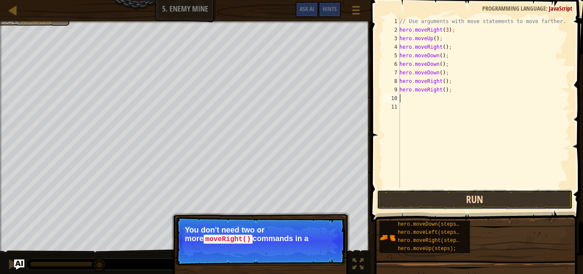
click at [434, 195] on button "Run" at bounding box center [475, 199] width 196 height 20
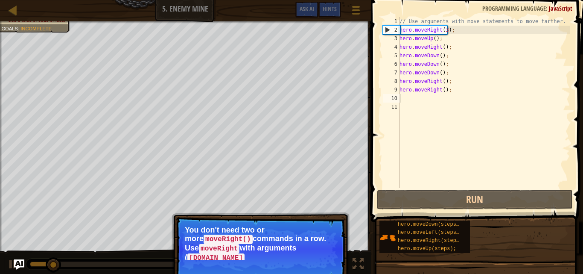
click at [305, 244] on p "You don't need two or more moveRight() commands in a row. Use moveRight with ar…" at bounding box center [260, 242] width 151 height 34
click at [261, 253] on code "hero.moveRight(2)" at bounding box center [224, 257] width 74 height 9
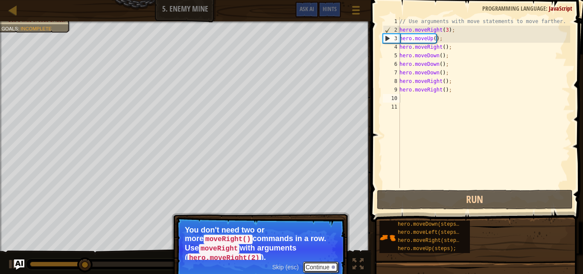
click at [327, 264] on button "Continue" at bounding box center [320, 266] width 35 height 11
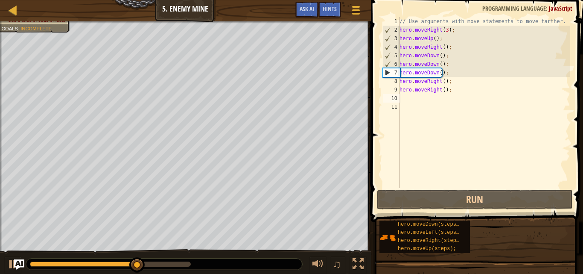
click at [208, 259] on div at bounding box center [164, 263] width 276 height 11
click at [181, 260] on div at bounding box center [164, 263] width 276 height 11
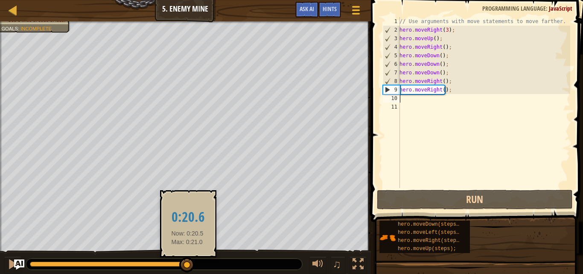
drag, startPoint x: 151, startPoint y: 262, endPoint x: 190, endPoint y: 259, distance: 39.0
click at [190, 259] on div at bounding box center [186, 264] width 15 height 15
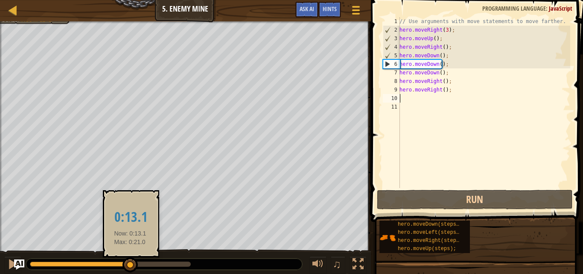
drag, startPoint x: 47, startPoint y: 264, endPoint x: 134, endPoint y: 265, distance: 86.6
click at [134, 265] on div at bounding box center [129, 264] width 15 height 15
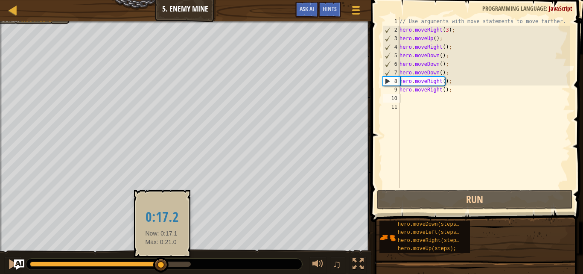
click at [161, 263] on div at bounding box center [110, 263] width 161 height 5
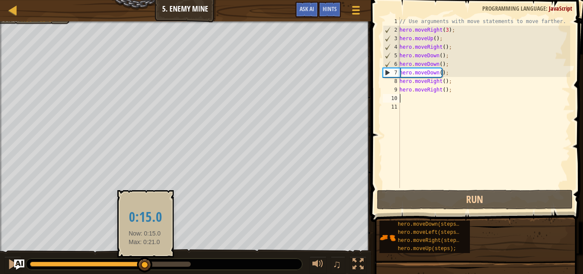
click at [145, 265] on div at bounding box center [87, 263] width 115 height 5
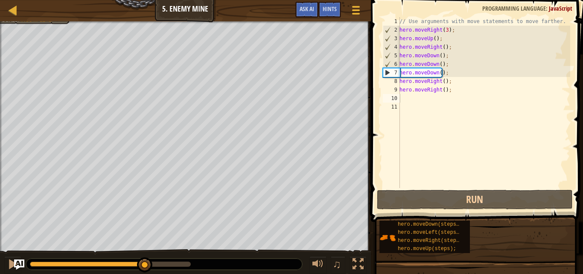
click at [122, 259] on div at bounding box center [164, 263] width 276 height 11
click at [122, 260] on div at bounding box center [164, 263] width 276 height 11
click at [173, 264] on div at bounding box center [110, 263] width 161 height 5
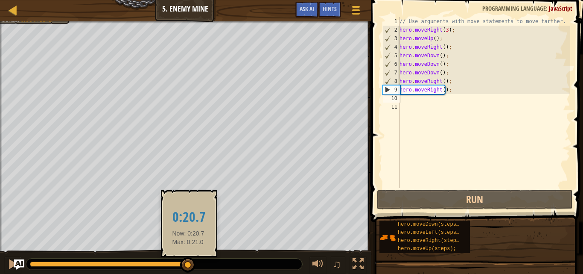
click at [188, 265] on div at bounding box center [110, 263] width 161 height 5
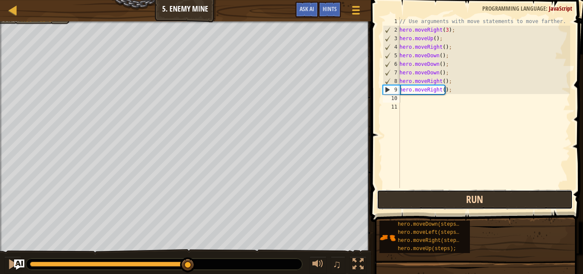
click at [473, 201] on button "Run" at bounding box center [475, 199] width 196 height 20
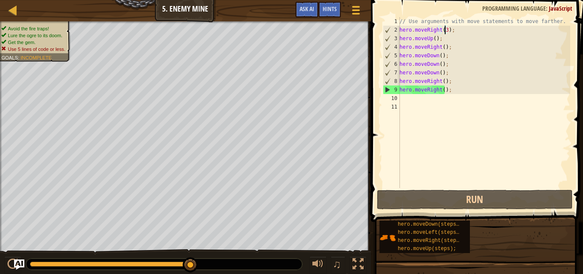
click at [444, 32] on div "// Use arguments with move statements to move farther. hero . moveRight ( 3 ) ;…" at bounding box center [484, 111] width 172 height 188
drag, startPoint x: 427, startPoint y: 89, endPoint x: 472, endPoint y: 61, distance: 53.3
click at [472, 61] on div "// Use arguments with move statements to move farther. hero . moveRight ( 3 ) ;…" at bounding box center [484, 111] width 172 height 188
click at [426, 56] on div "// Use arguments with move statements to move farther. hero . moveRight ( 3 ) ;…" at bounding box center [484, 111] width 172 height 188
click at [439, 58] on div "// Use arguments with move statements to move farther. hero . moveRight ( 3 ) ;…" at bounding box center [484, 111] width 172 height 188
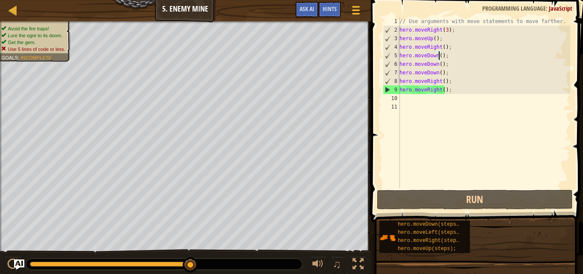
scroll to position [4, 3]
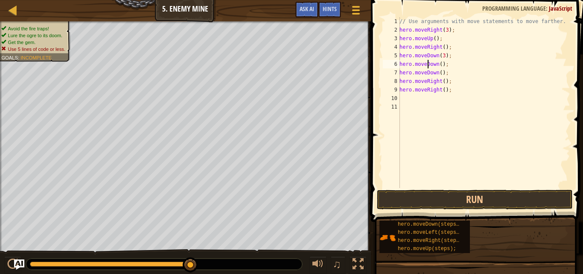
click at [429, 66] on div "// Use arguments with move statements to move farther. hero . moveRight ( 3 ) ;…" at bounding box center [484, 111] width 172 height 188
click at [443, 66] on div "// Use arguments with move statements to move farther. hero . moveRight ( 3 ) ;…" at bounding box center [484, 111] width 172 height 188
type textarea "h"
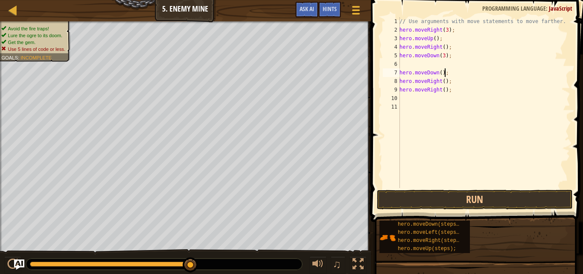
click at [445, 73] on div "// Use arguments with move statements to move farther. hero . moveRight ( 3 ) ;…" at bounding box center [484, 111] width 172 height 188
type textarea "h"
click at [436, 198] on button "Run" at bounding box center [475, 199] width 196 height 20
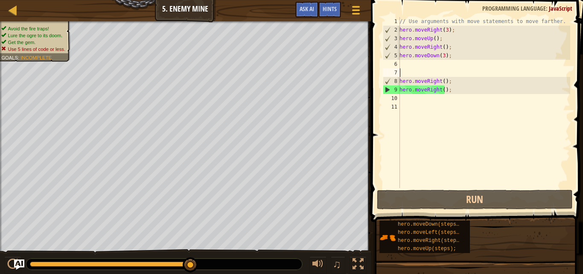
type textarea "hero.moveRight();"
drag, startPoint x: 447, startPoint y: 84, endPoint x: 448, endPoint y: 71, distance: 13.7
drag, startPoint x: 448, startPoint y: 71, endPoint x: 440, endPoint y: 81, distance: 13.4
click at [440, 81] on div "// Use arguments with move statements to move farther. hero . moveRight ( 3 ) ;…" at bounding box center [484, 111] width 172 height 188
click at [442, 81] on div "// Use arguments with move statements to move farther. hero . moveRight ( 3 ) ;…" at bounding box center [484, 111] width 172 height 188
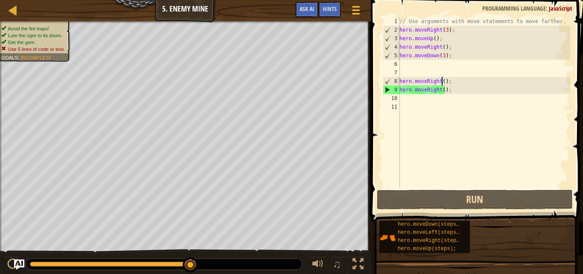
scroll to position [4, 3]
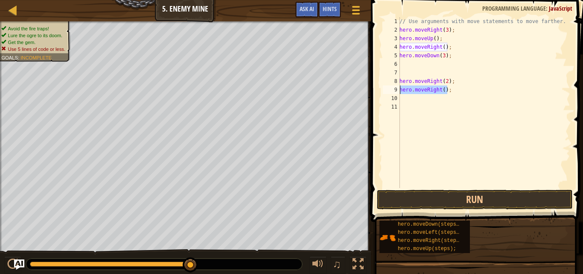
drag, startPoint x: 448, startPoint y: 92, endPoint x: 388, endPoint y: 90, distance: 59.8
click at [388, 90] on div "hero.moveRight(2); 1 2 3 4 5 6 7 8 9 10 11 // Use arguments with move statement…" at bounding box center [475, 102] width 189 height 171
type textarea "hero.moveRight();"
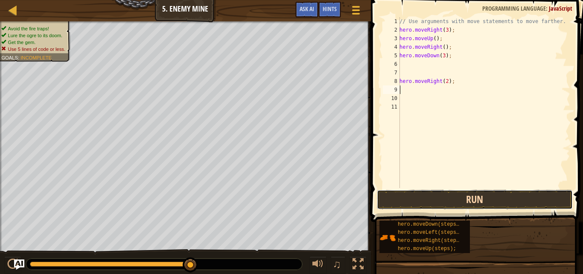
click at [456, 201] on button "Run" at bounding box center [475, 199] width 196 height 20
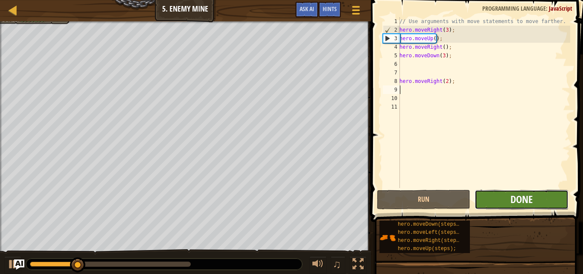
click at [517, 201] on span "Done" at bounding box center [521, 199] width 22 height 14
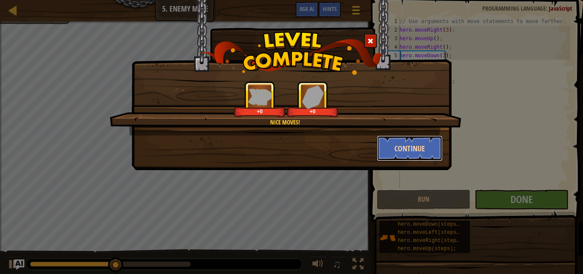
click at [415, 147] on button "Continue" at bounding box center [410, 148] width 66 height 26
